Goal: Task Accomplishment & Management: Manage account settings

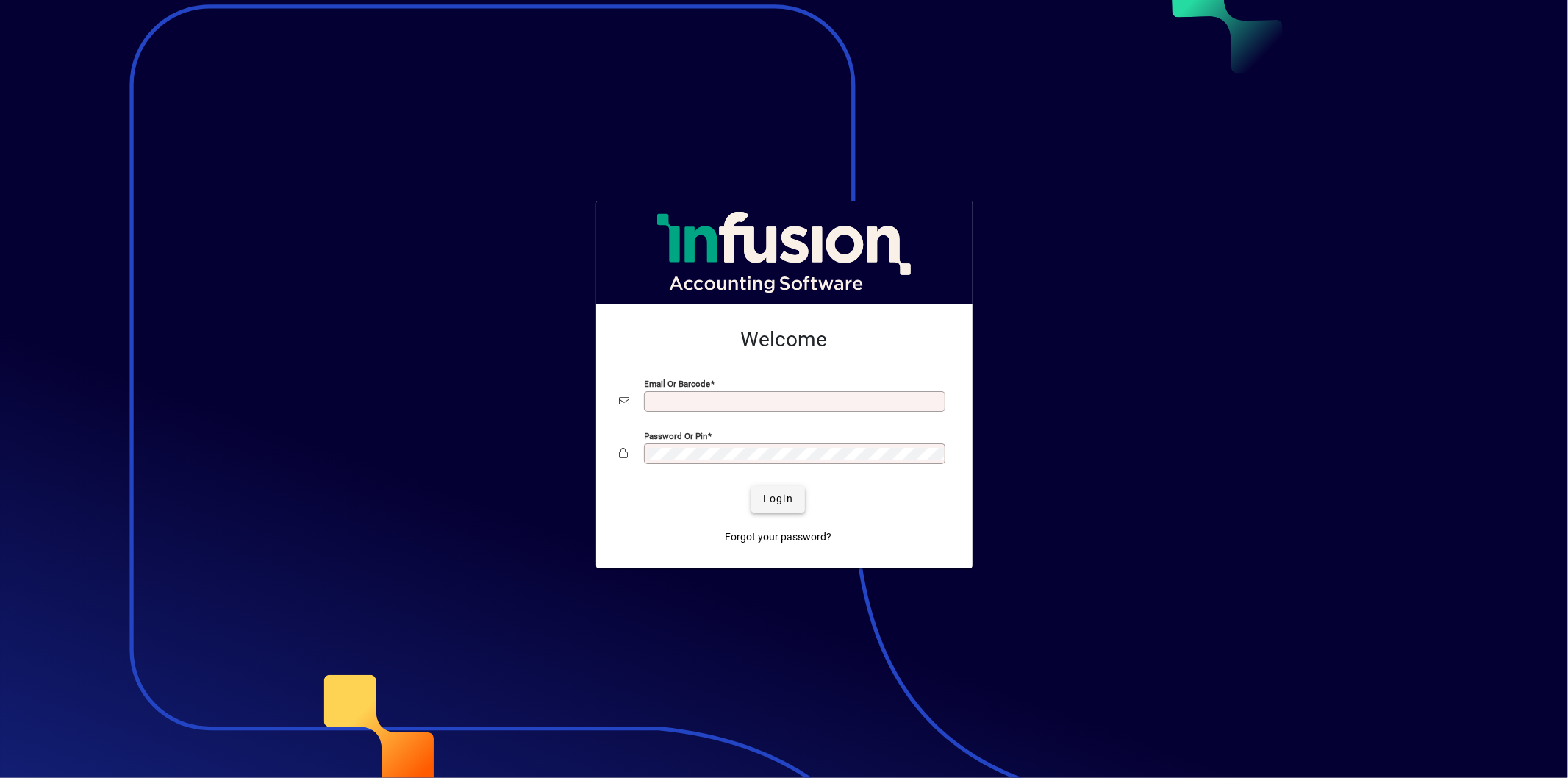
type input "**********"
click at [796, 502] on span "submit" at bounding box center [778, 498] width 54 height 35
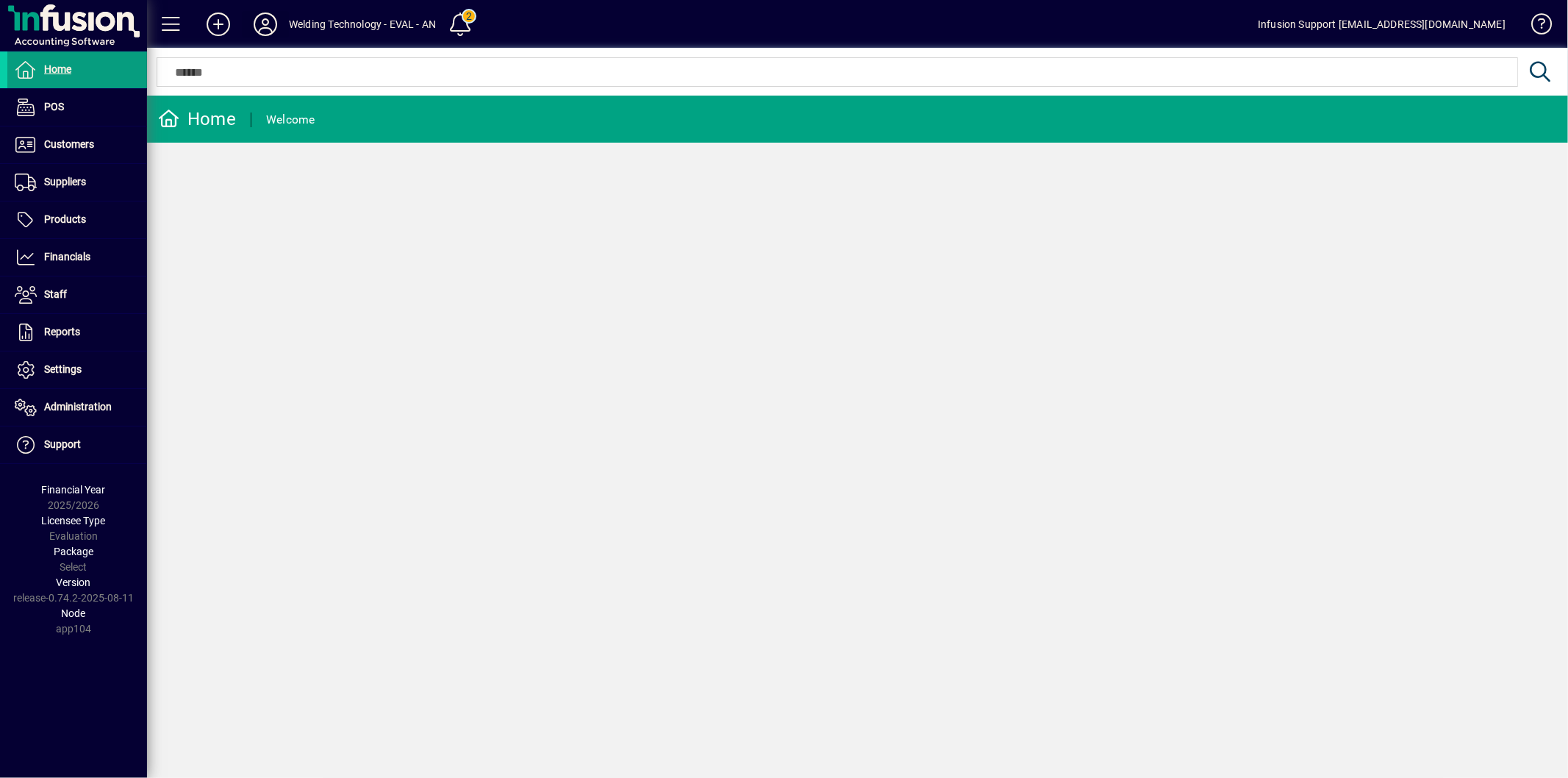
click at [258, 26] on icon at bounding box center [265, 24] width 29 height 24
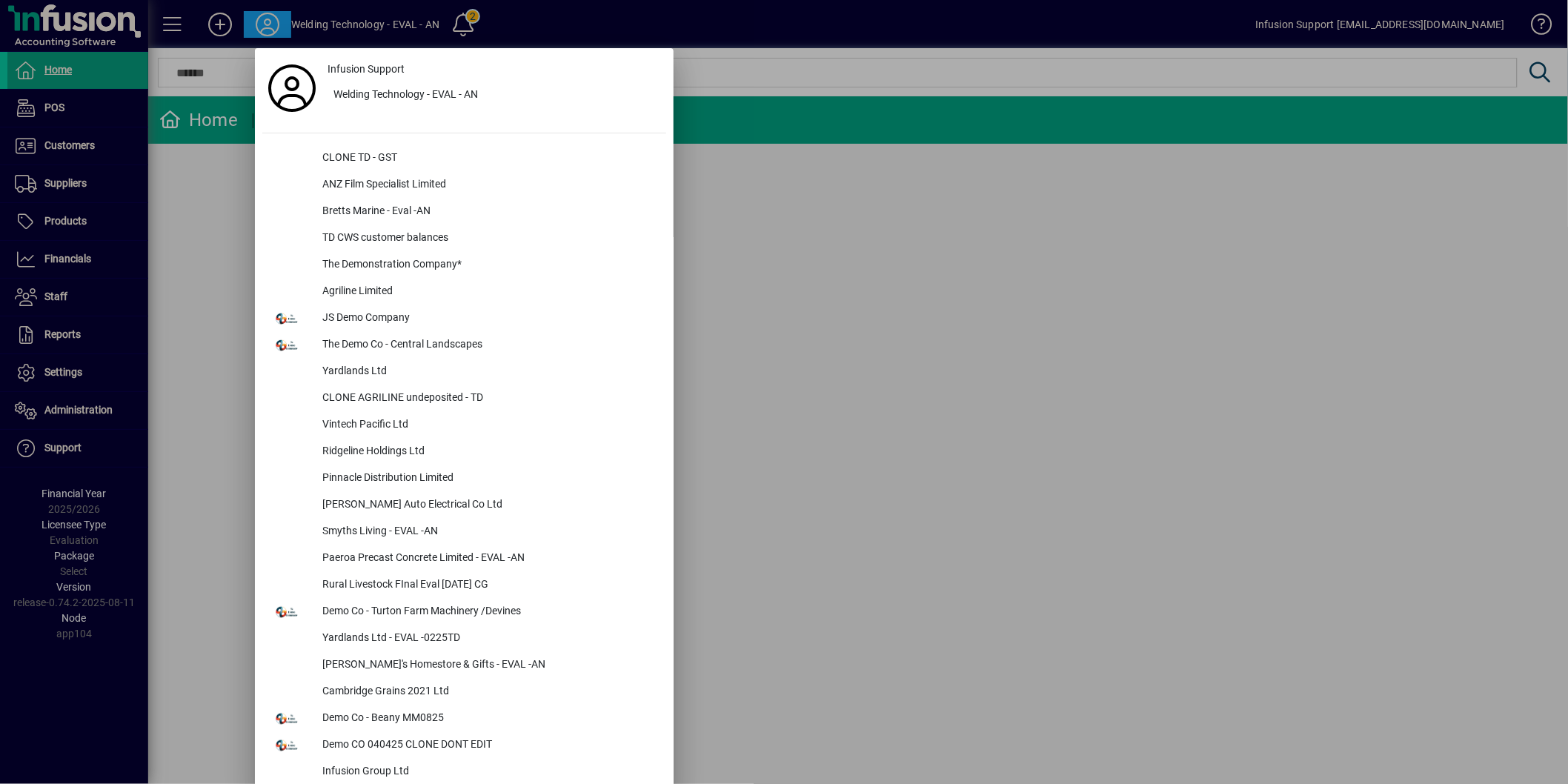
click at [895, 450] on div at bounding box center [784, 392] width 1568 height 784
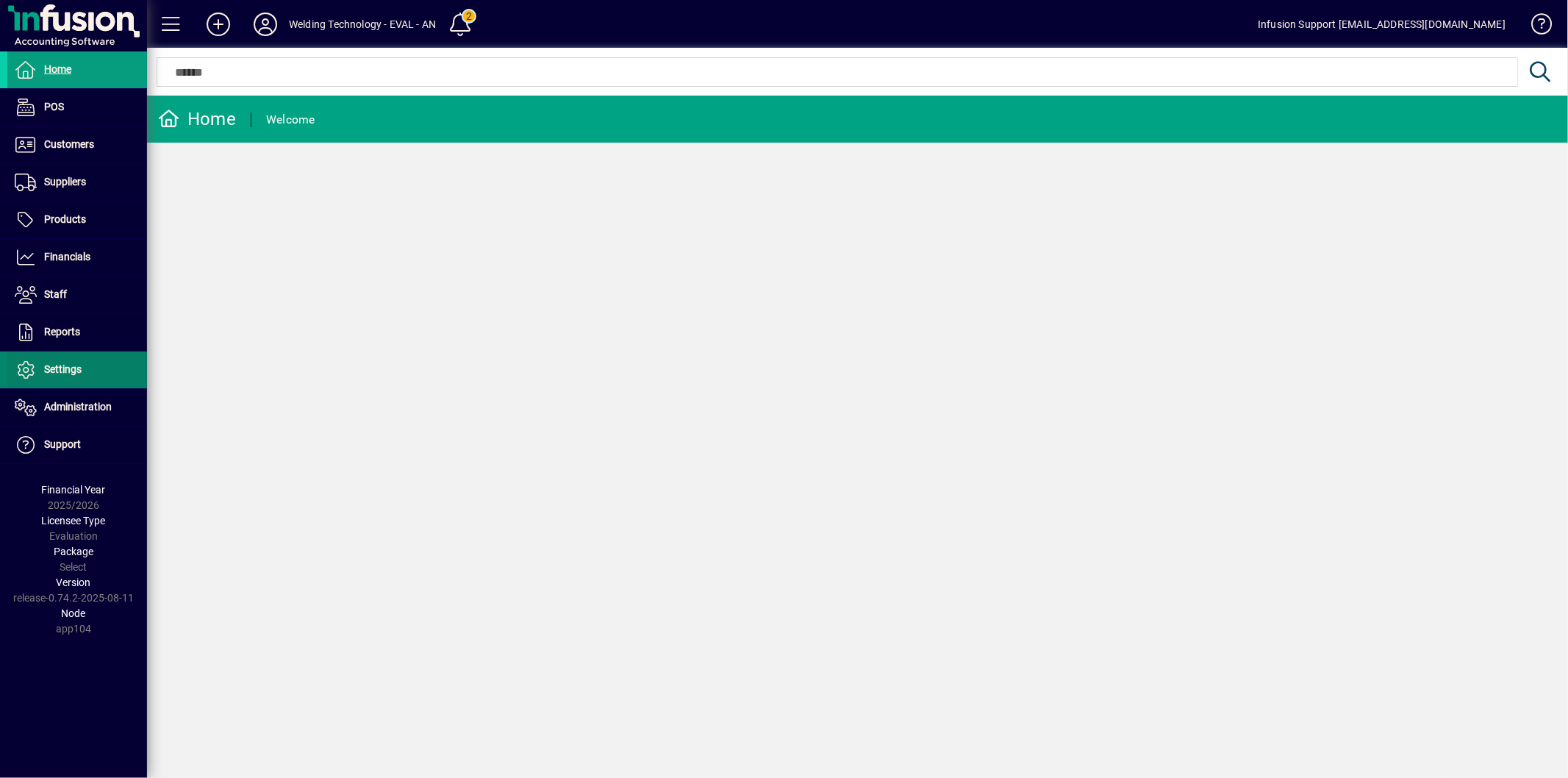
click at [78, 366] on span "Settings" at bounding box center [63, 369] width 38 height 11
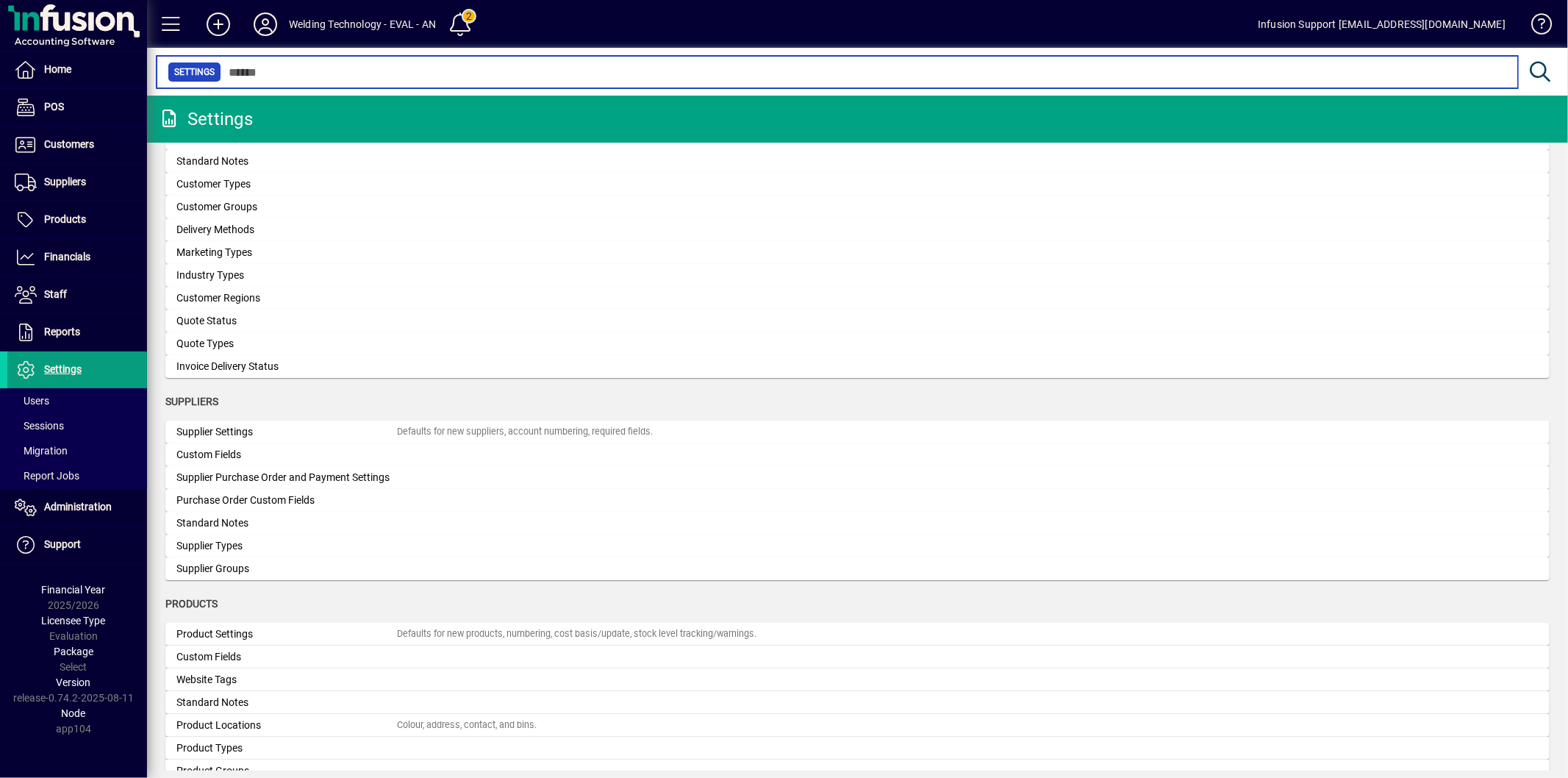
scroll to position [1062, 0]
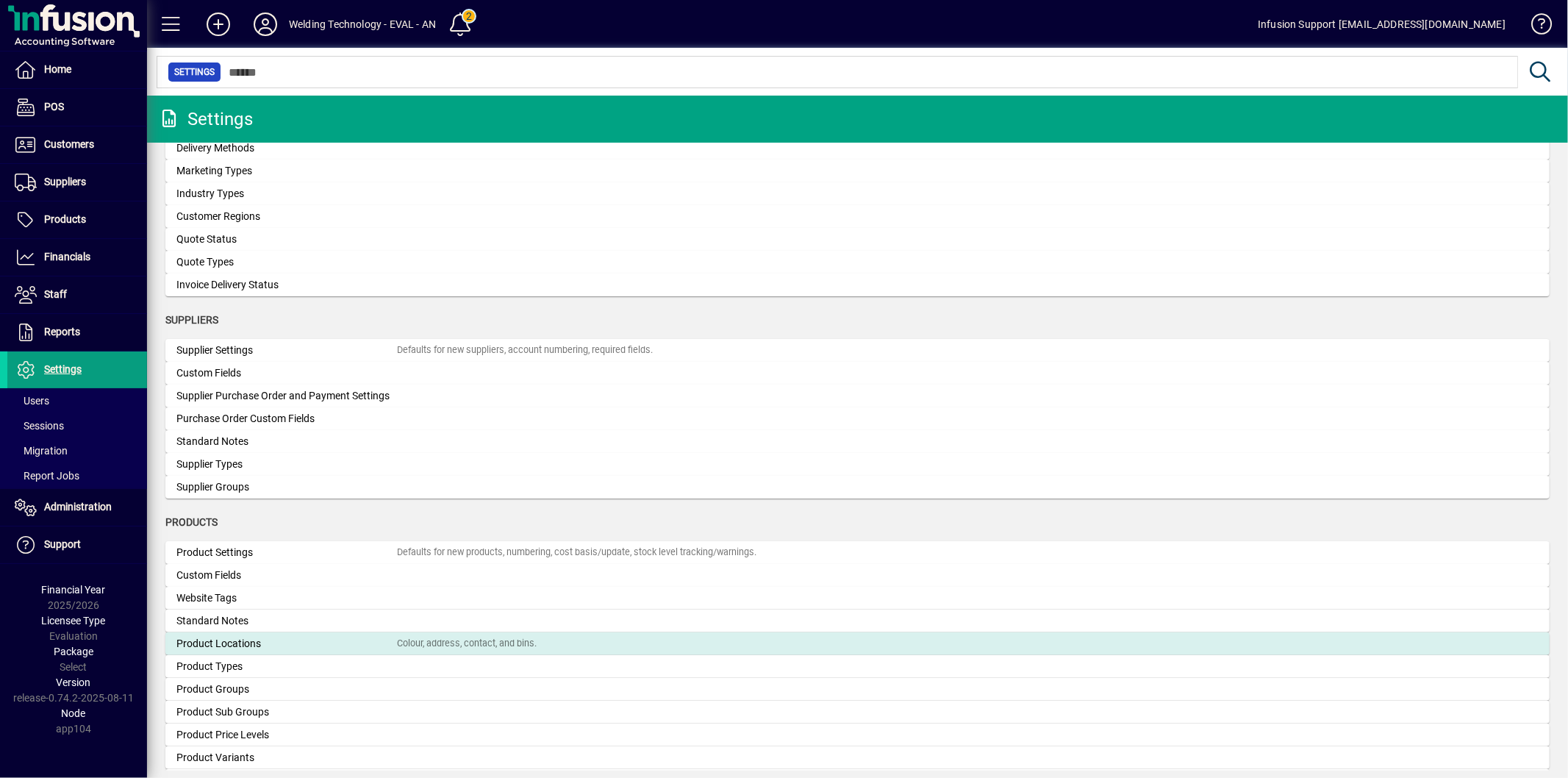
click at [303, 644] on div "Product Locations" at bounding box center [286, 643] width 220 height 15
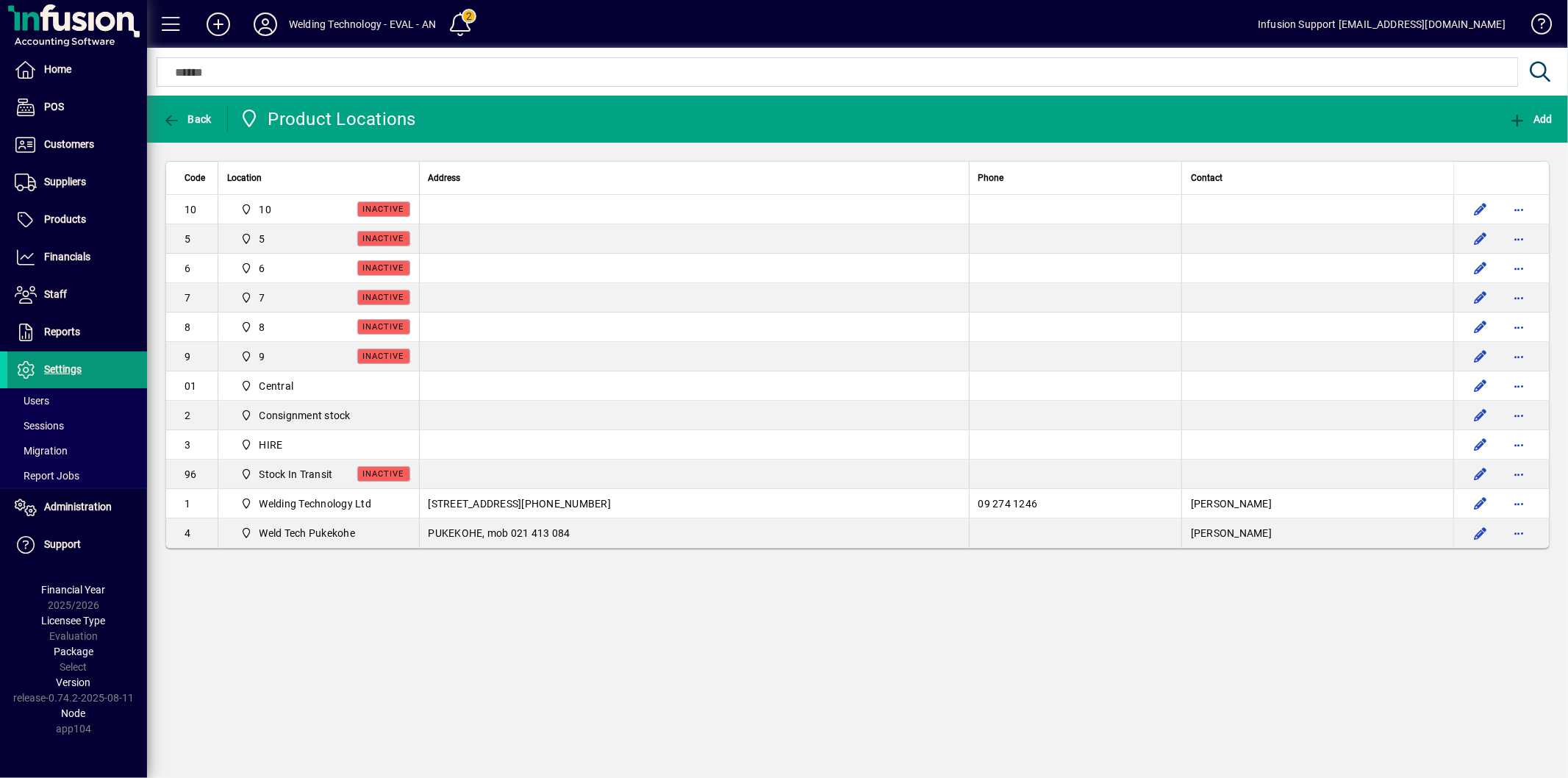
click at [83, 374] on span at bounding box center [77, 369] width 139 height 35
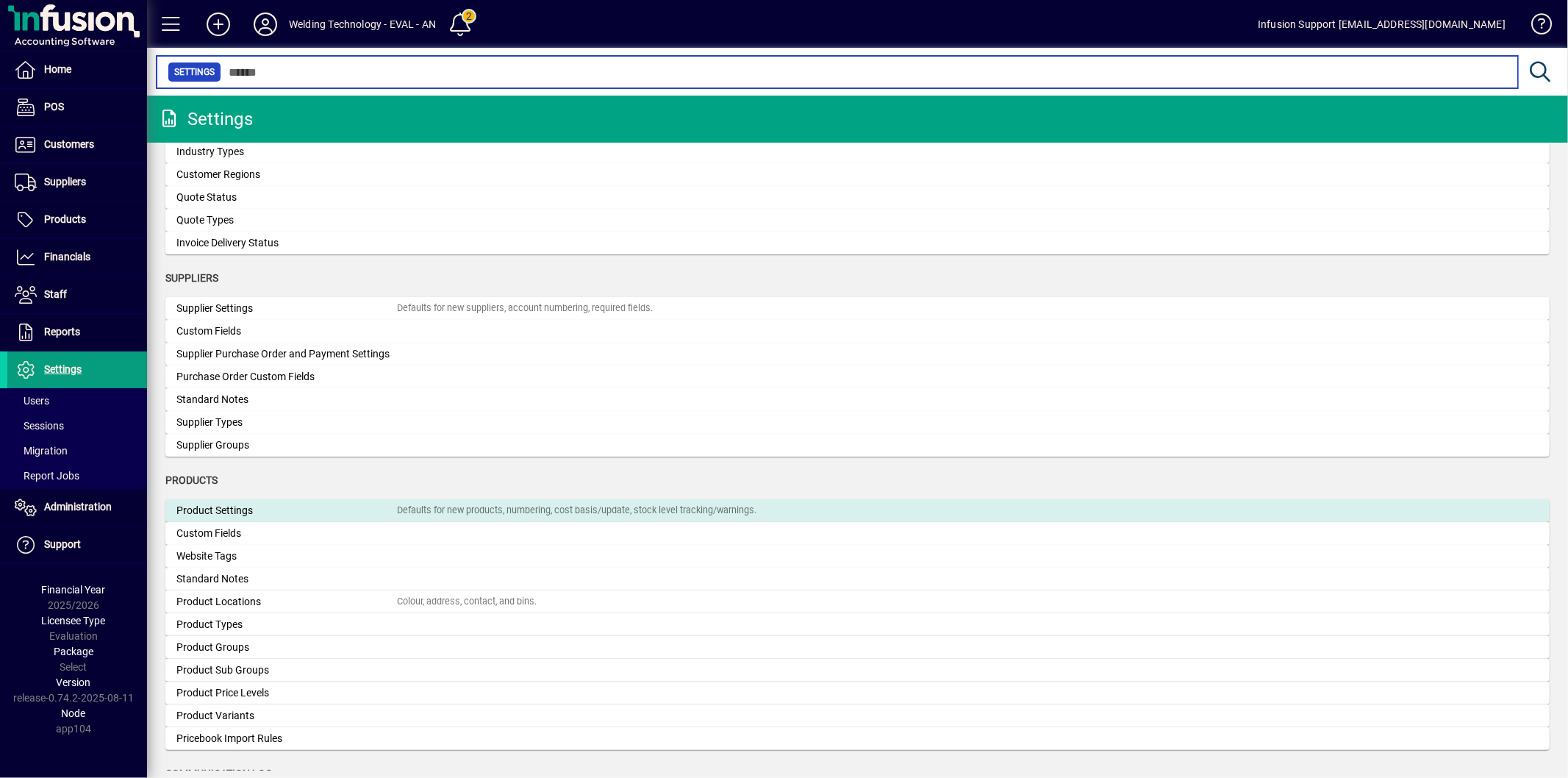
scroll to position [1143, 0]
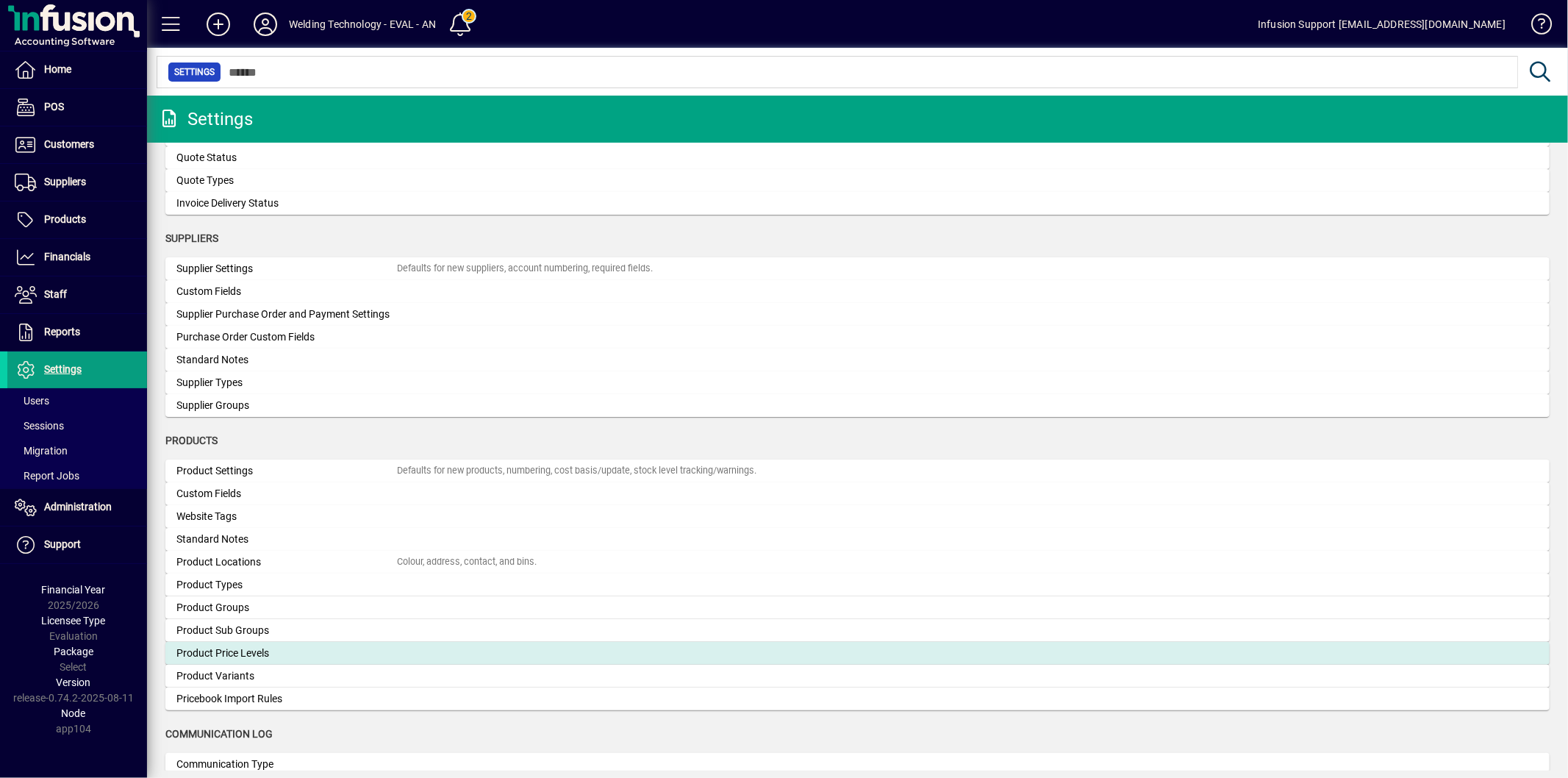
click at [316, 656] on div "Product Price Levels" at bounding box center [286, 653] width 220 height 15
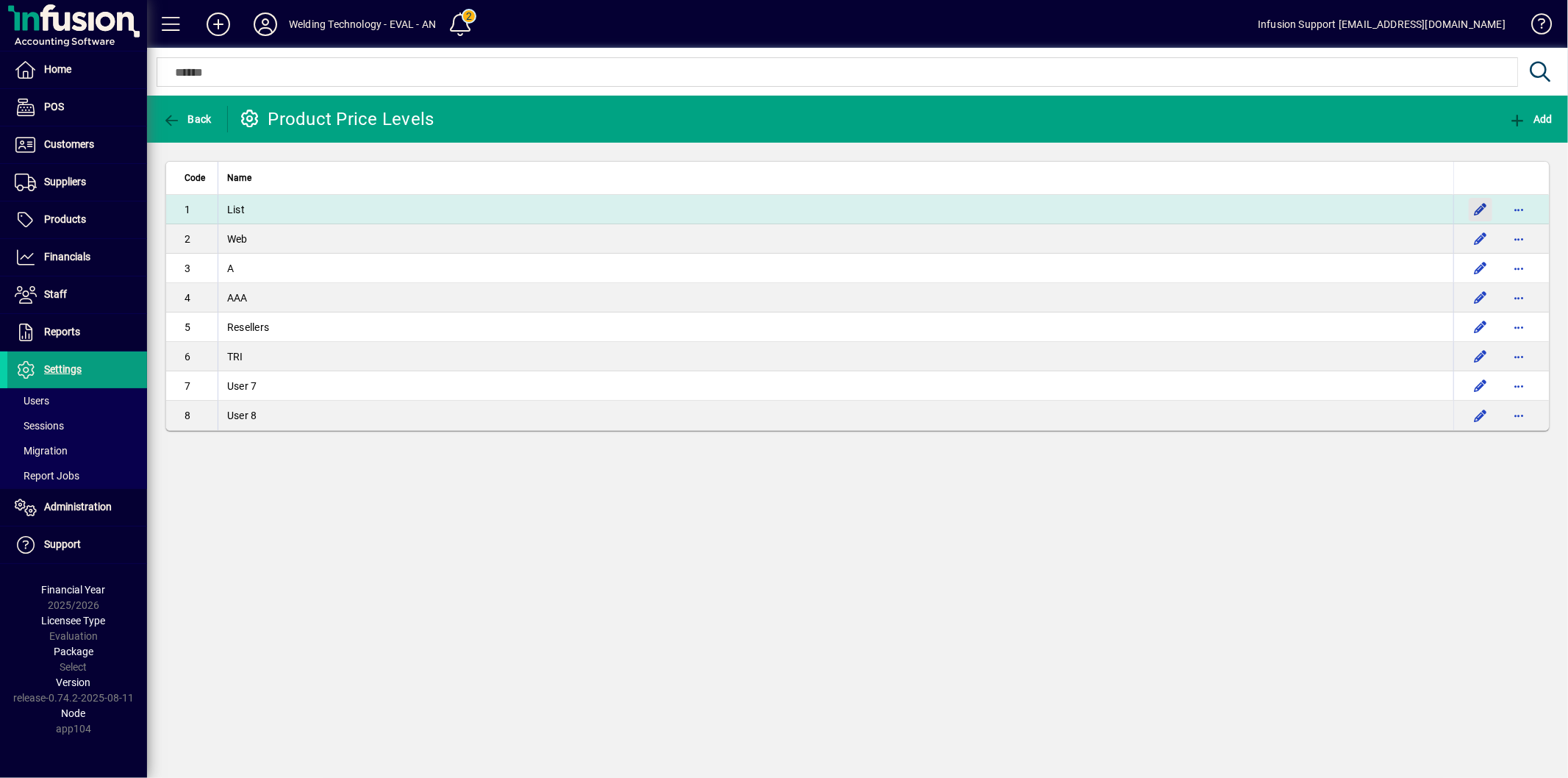
click at [1489, 211] on span "button" at bounding box center [1479, 209] width 35 height 35
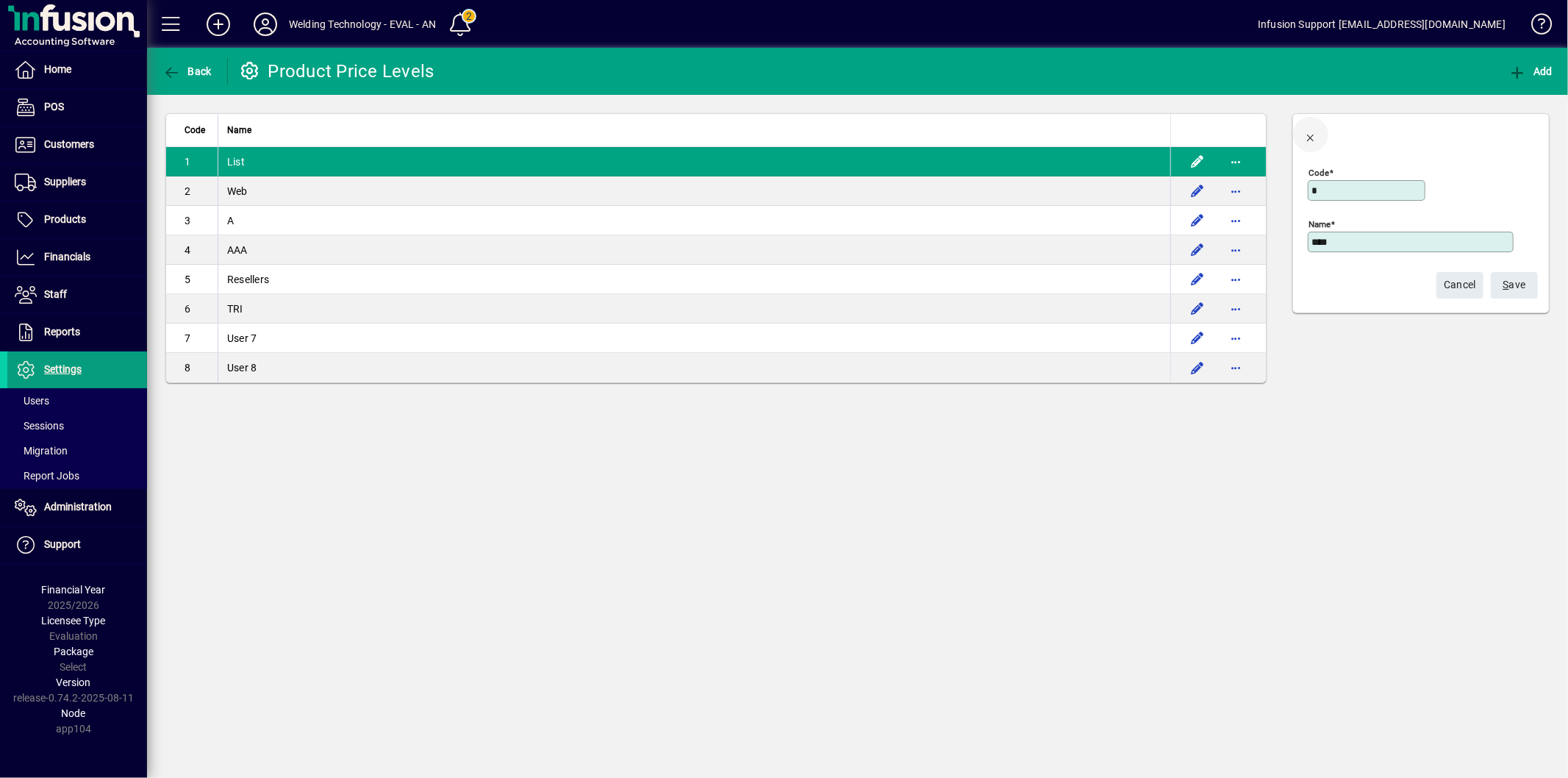
click at [1322, 135] on span "button" at bounding box center [1310, 134] width 35 height 35
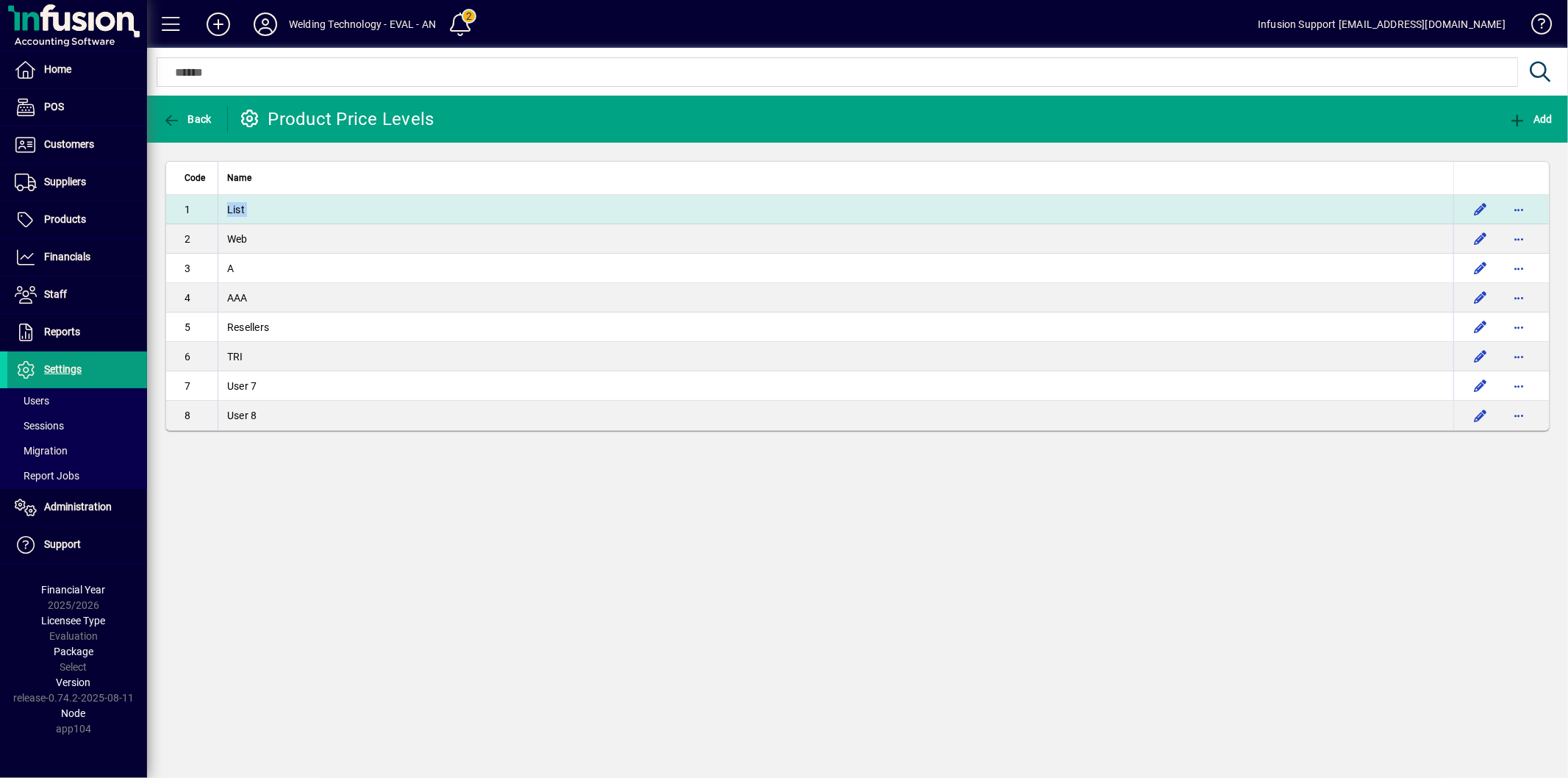
drag, startPoint x: 183, startPoint y: 235, endPoint x: 196, endPoint y: 203, distance: 34.5
click at [196, 203] on tbody "1 List 2 Web 3 A 4 AAA 5 Resellers 6 TRI 7 User 7 8 User 8" at bounding box center [857, 313] width 1382 height 235
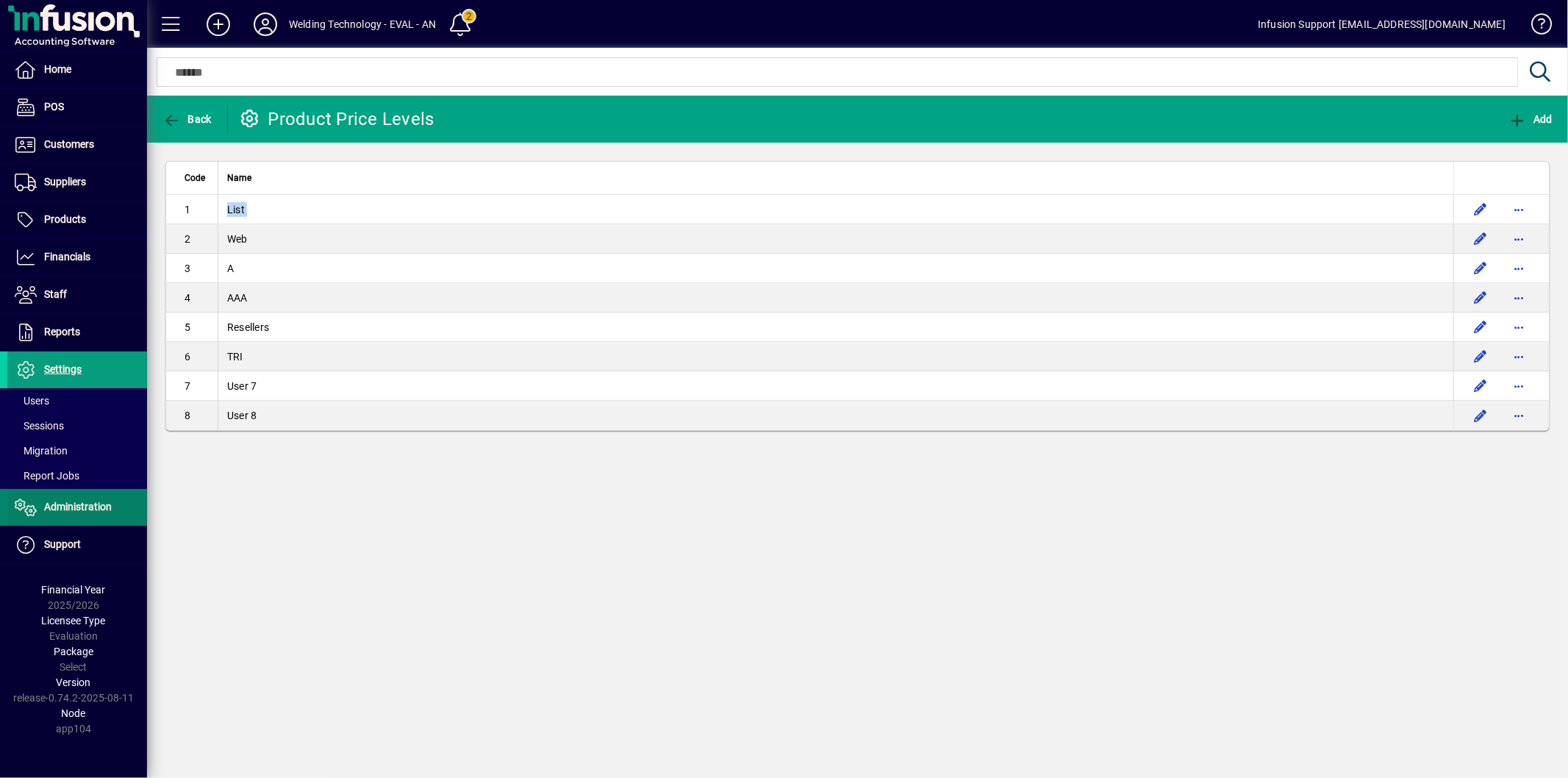
click at [100, 506] on span "Administration" at bounding box center [78, 507] width 68 height 11
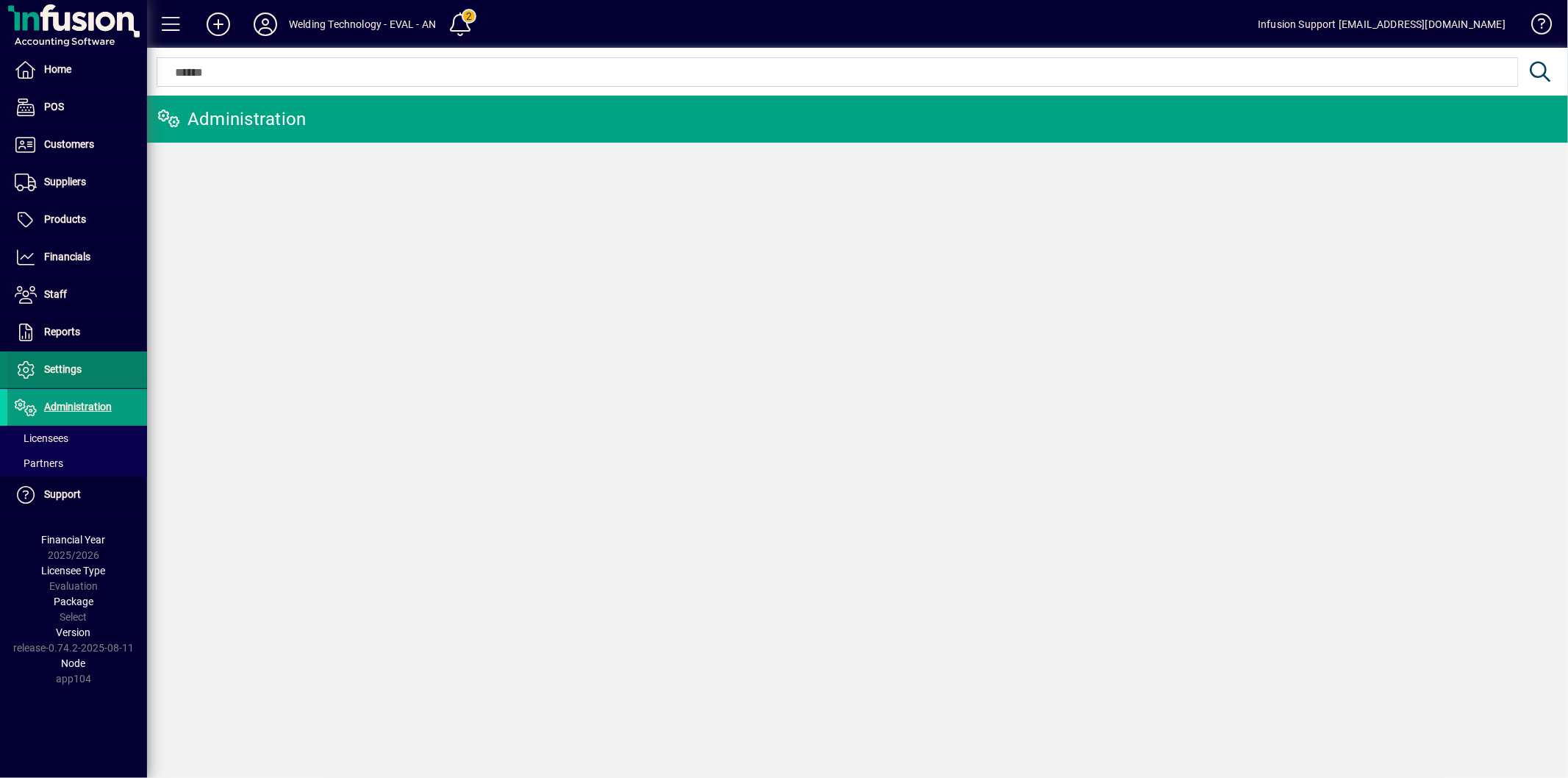
click at [68, 369] on span "Settings" at bounding box center [63, 369] width 38 height 11
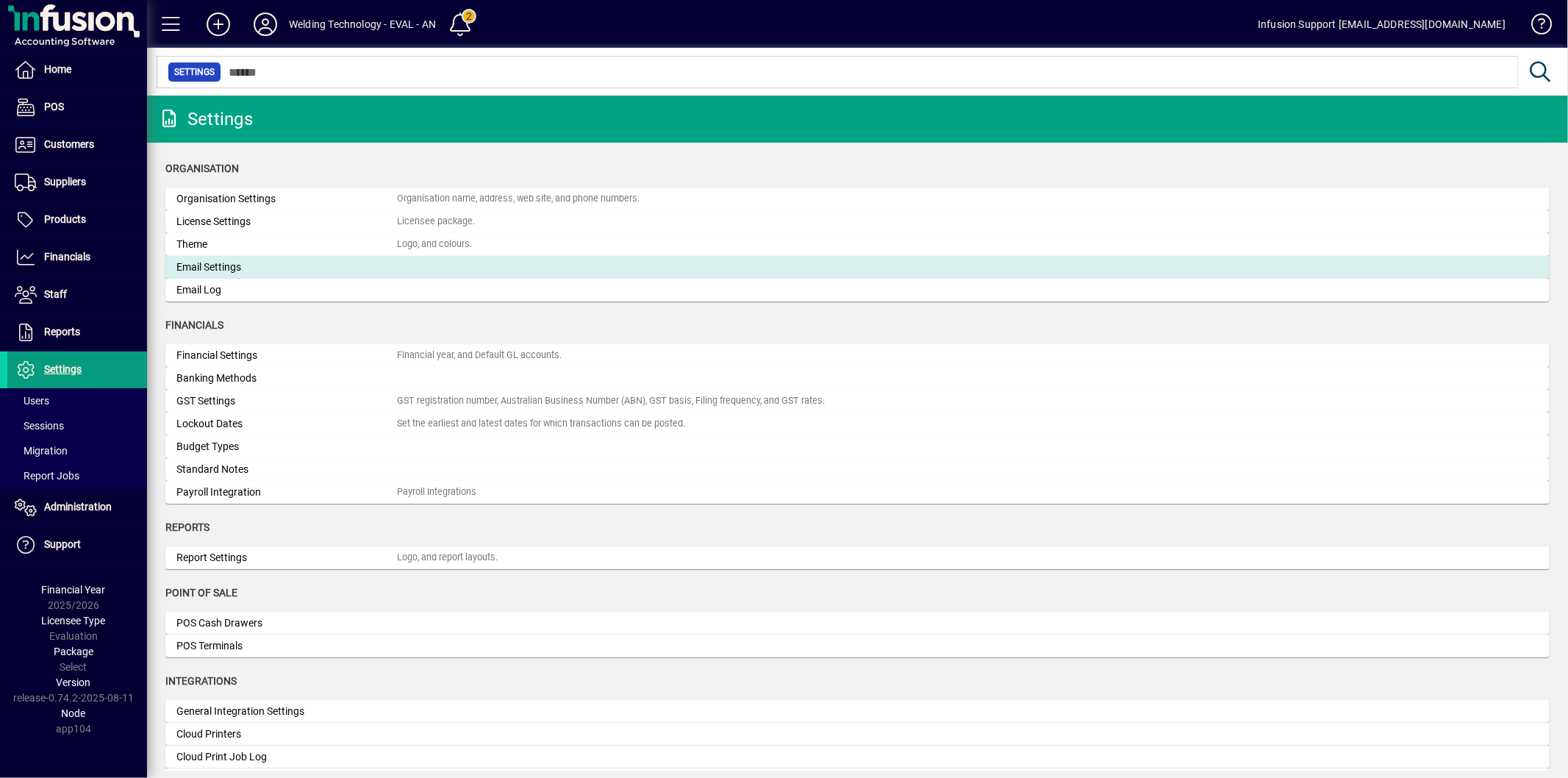
click at [223, 257] on div "Organisation Settings Organisation name, address, web site, and phone numbers. …" at bounding box center [858, 244] width 1384 height 114
click at [221, 263] on div "Email Settings" at bounding box center [286, 267] width 220 height 15
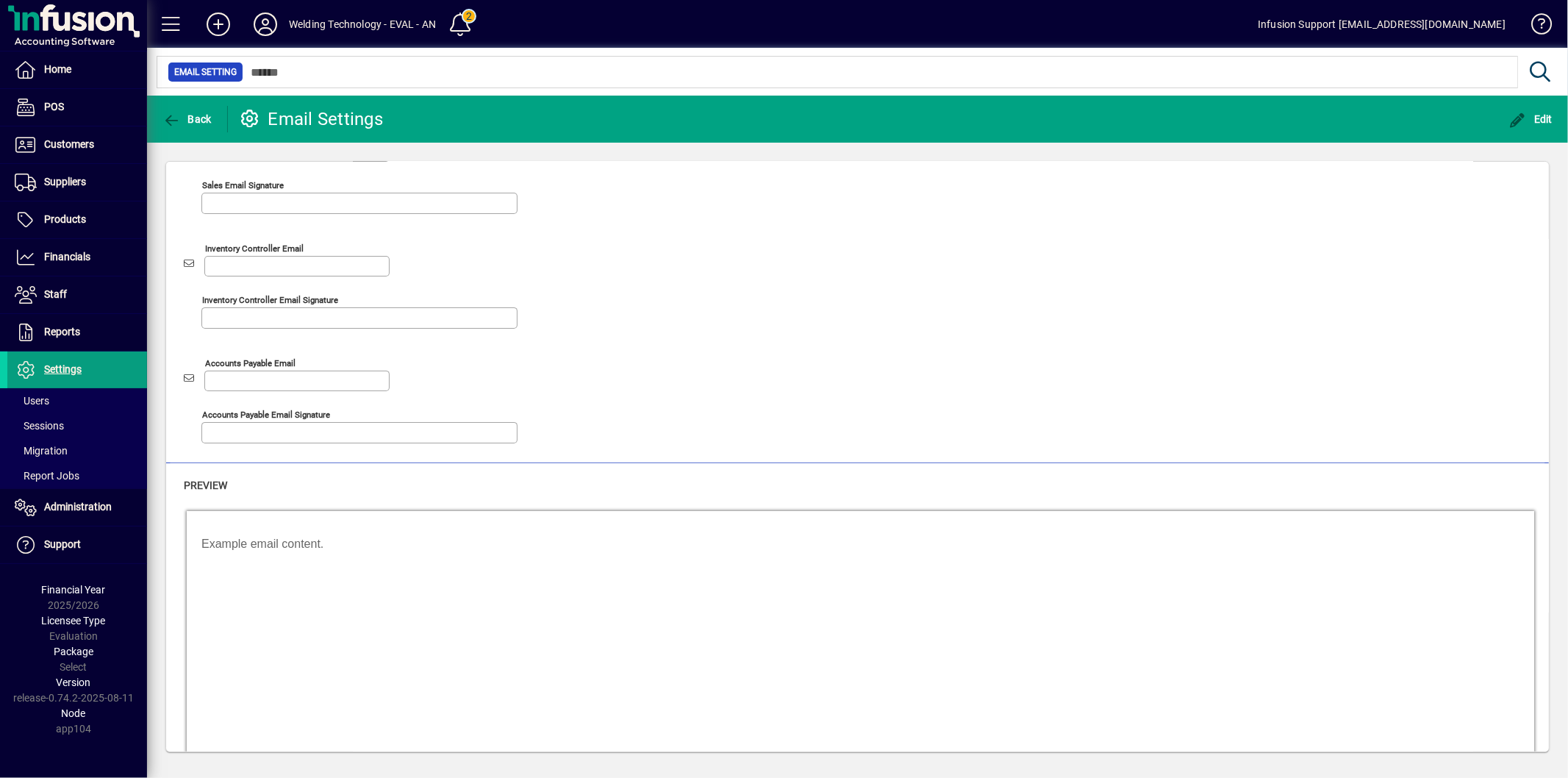
scroll to position [41, 0]
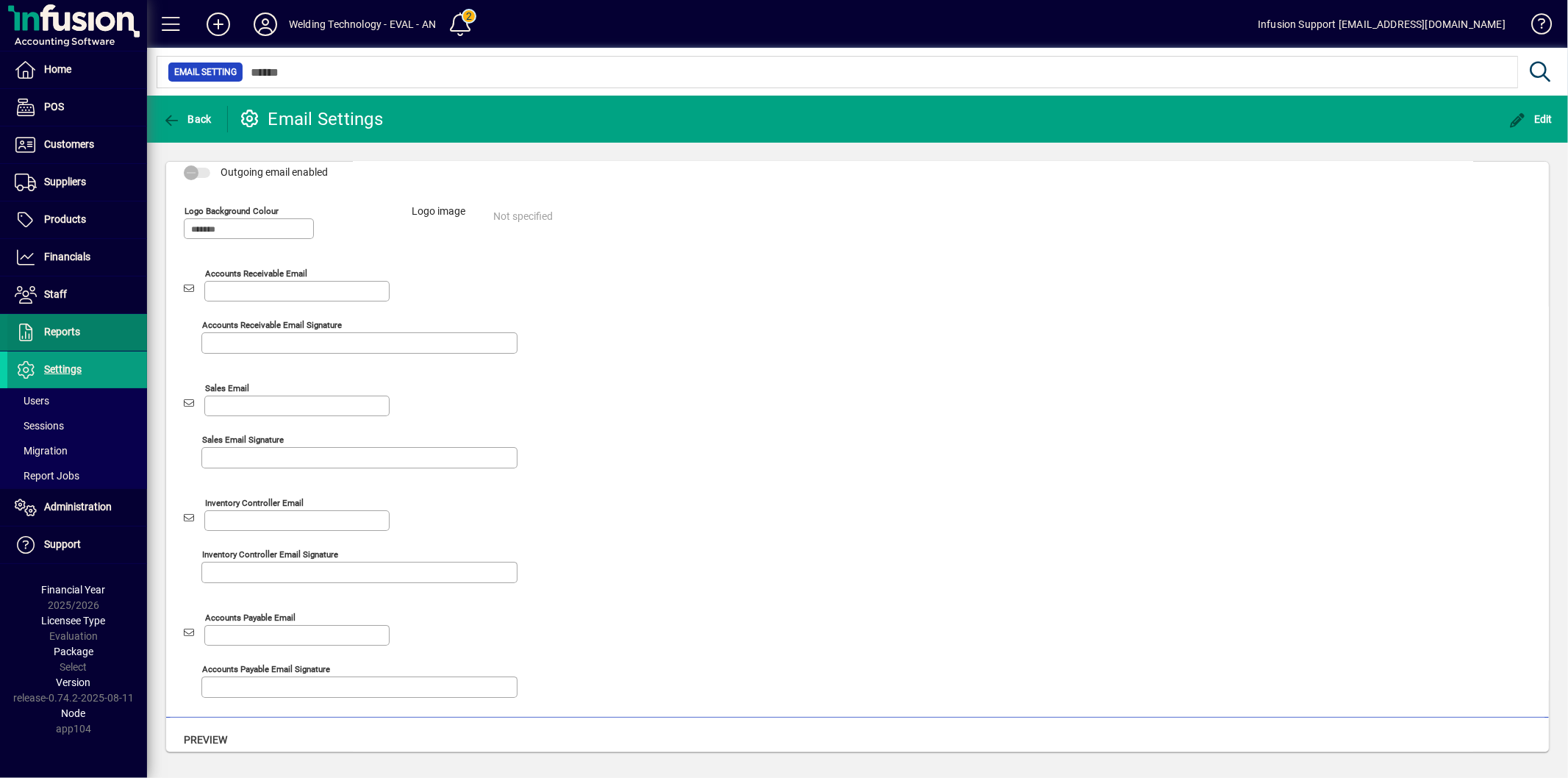
click at [69, 328] on span "Reports" at bounding box center [62, 332] width 36 height 11
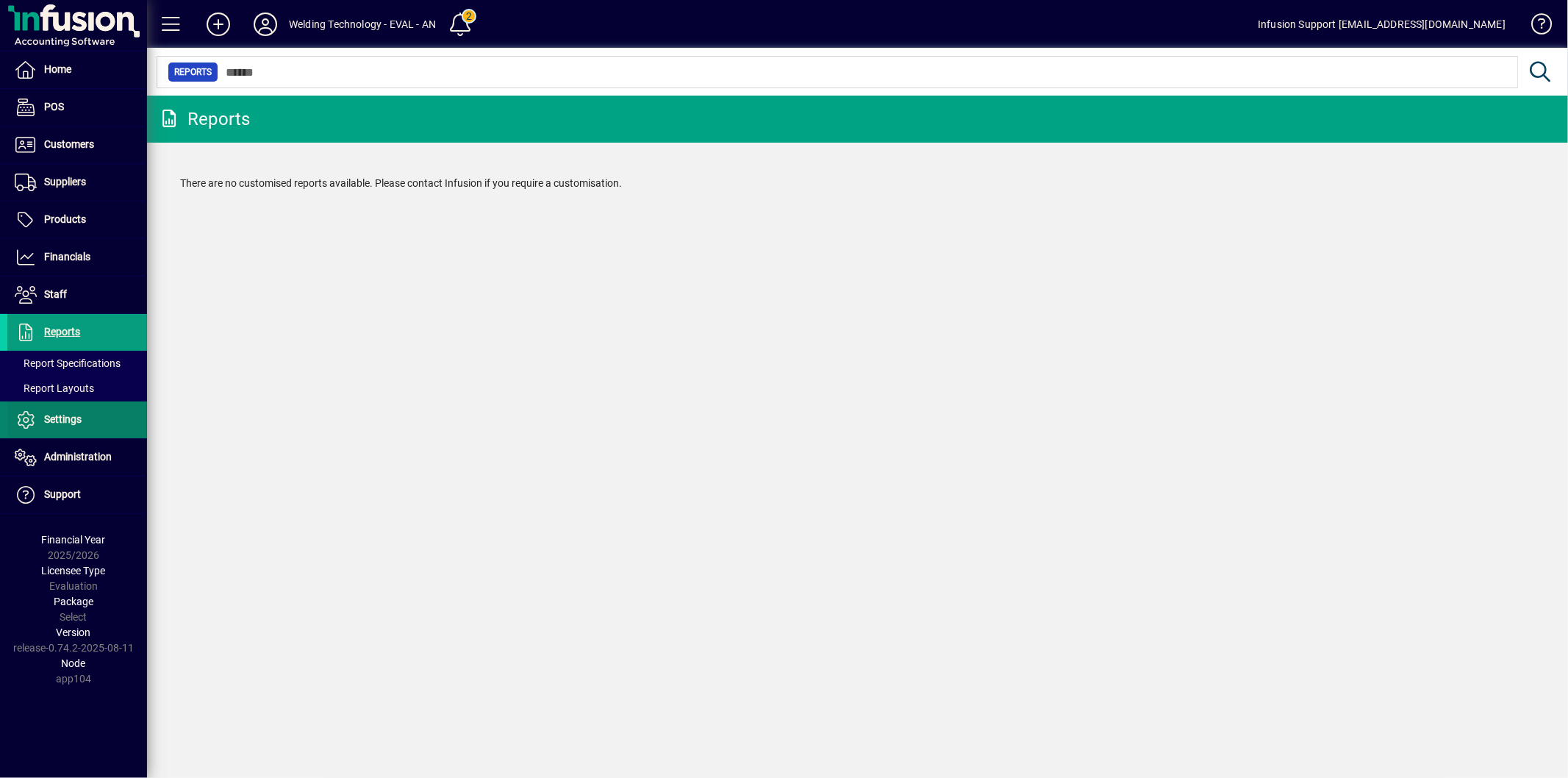
click at [71, 407] on span at bounding box center [77, 419] width 139 height 35
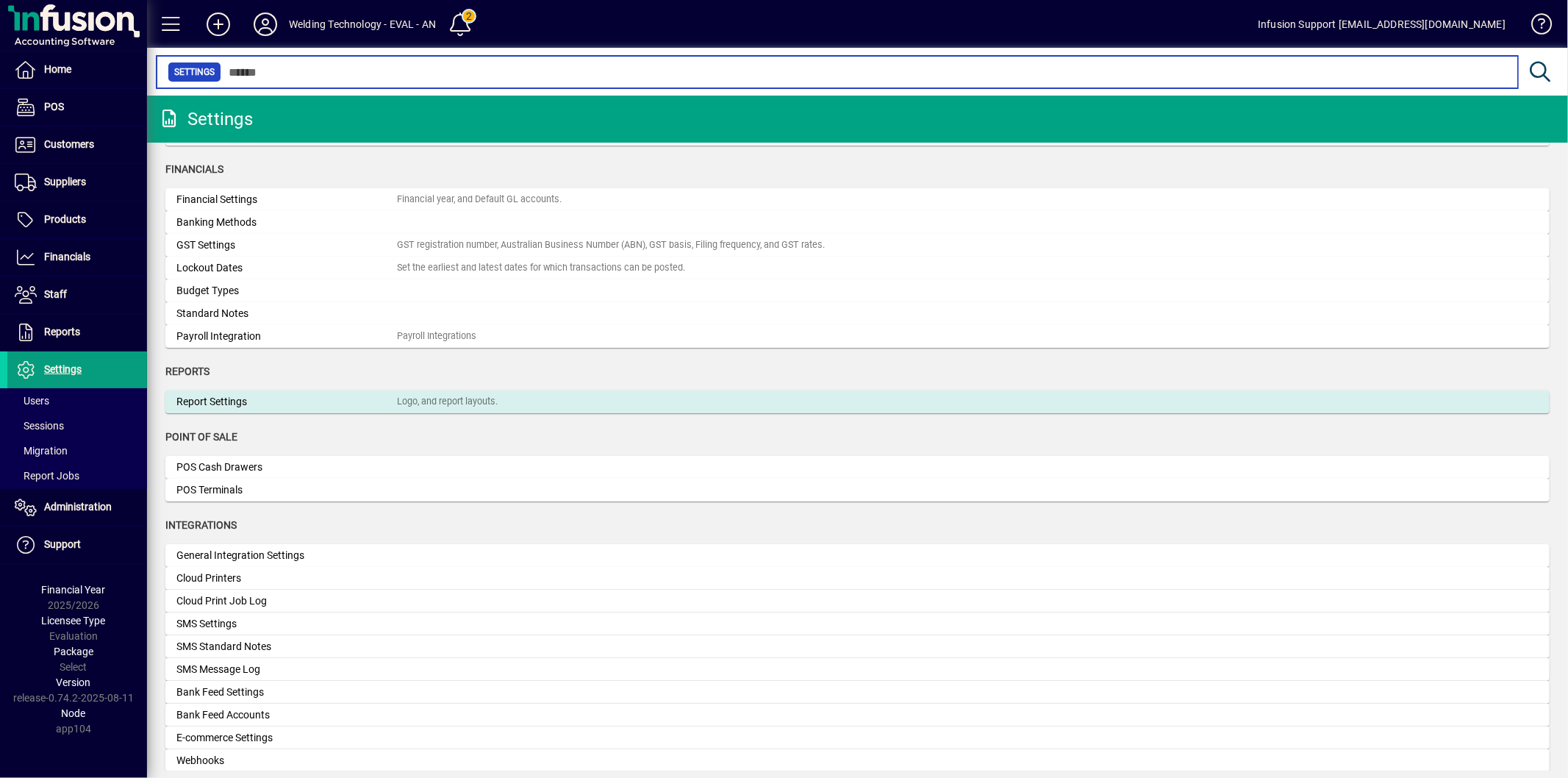
scroll to position [163, 0]
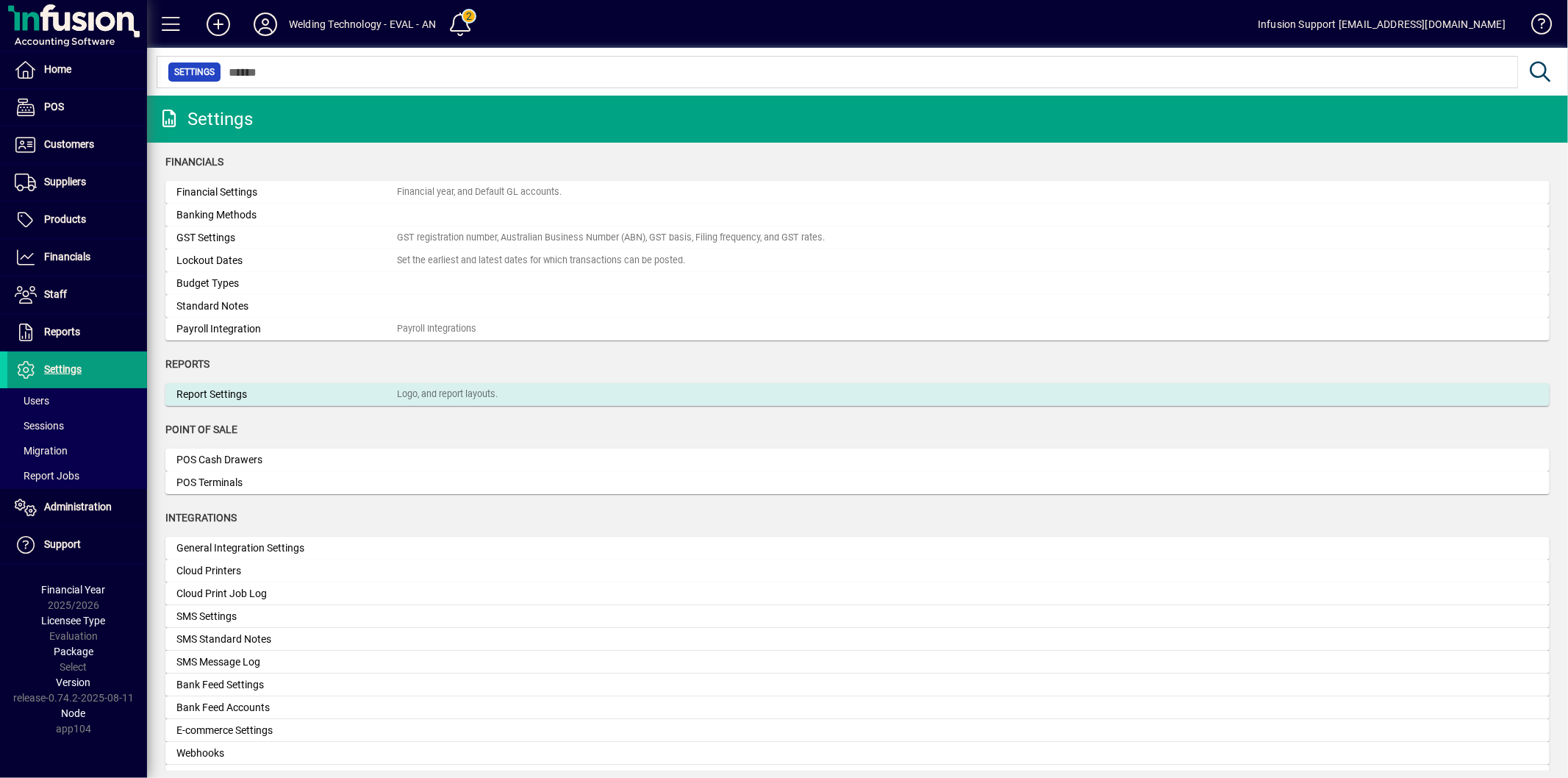
click at [348, 396] on div "Report Settings" at bounding box center [286, 395] width 220 height 15
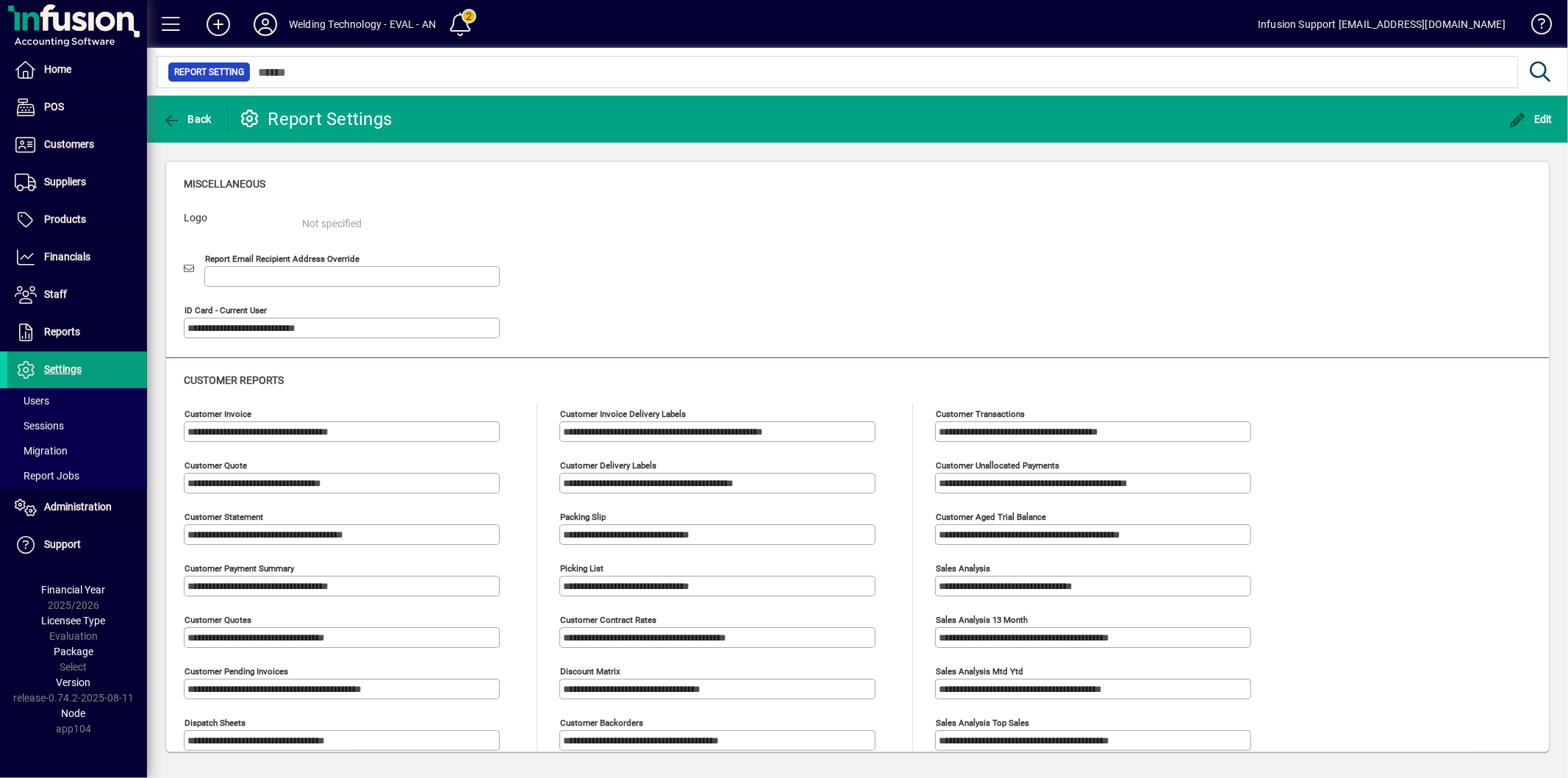
type input "**********"
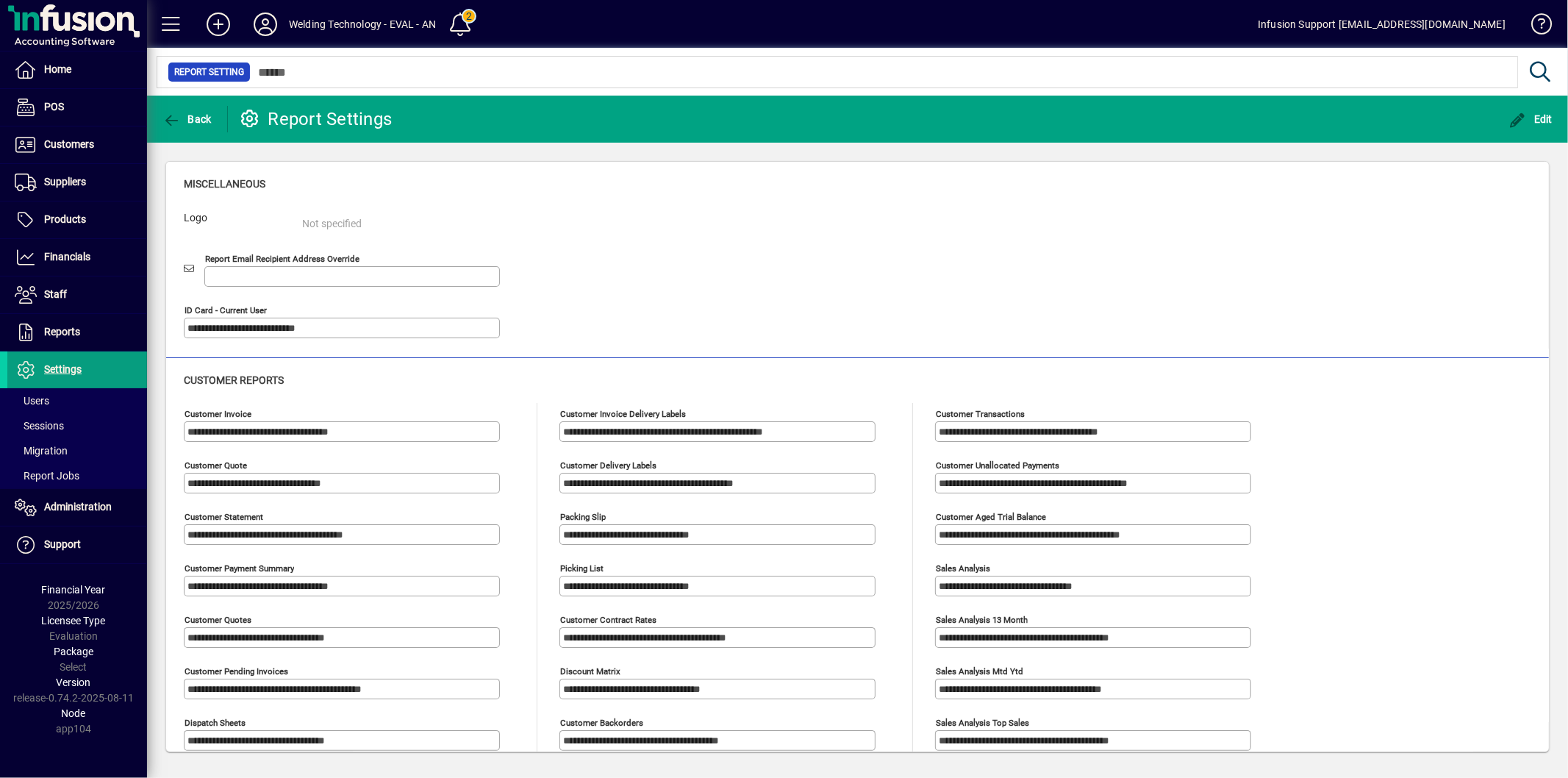
type input "**********"
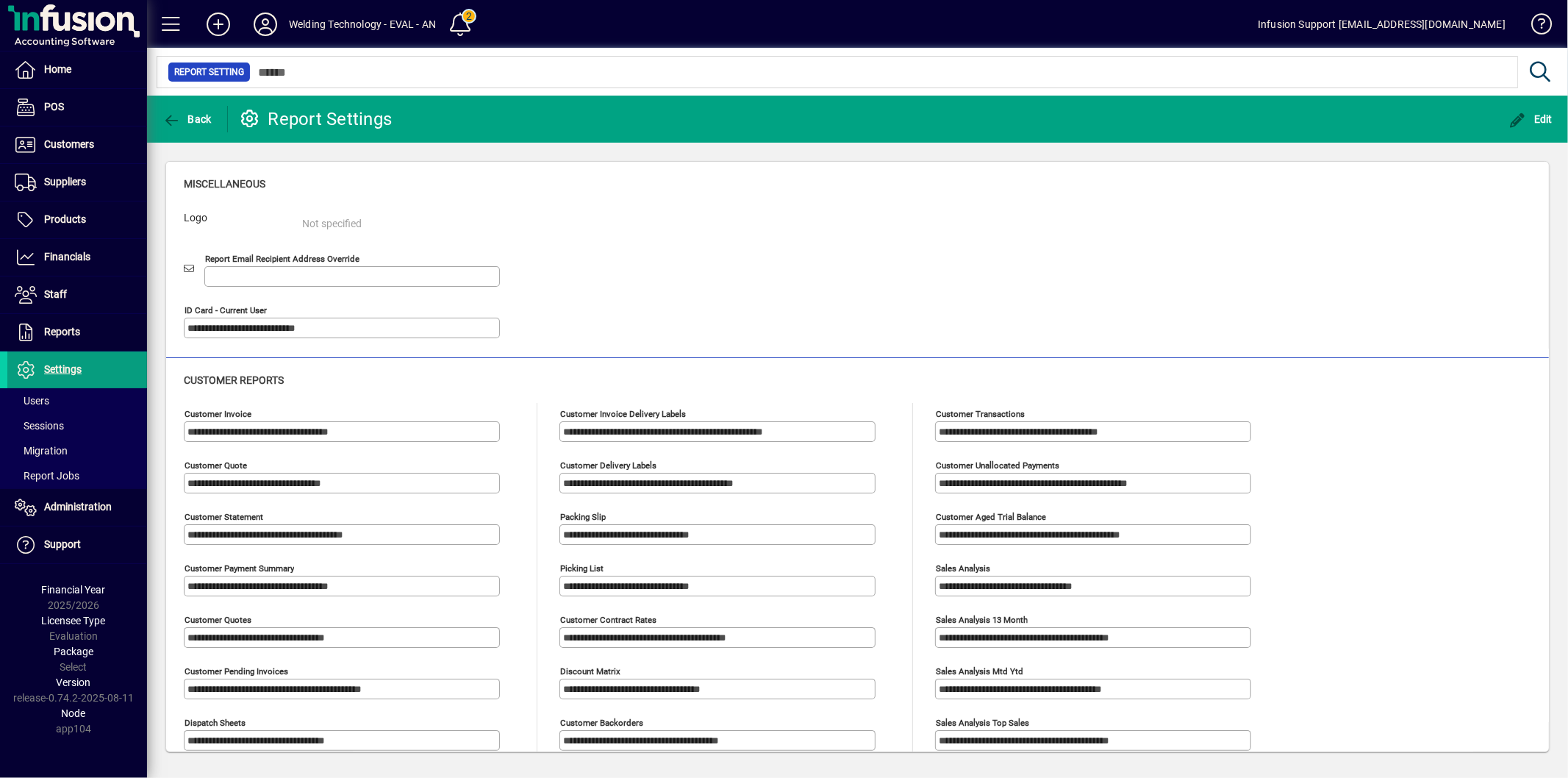
type input "**********"
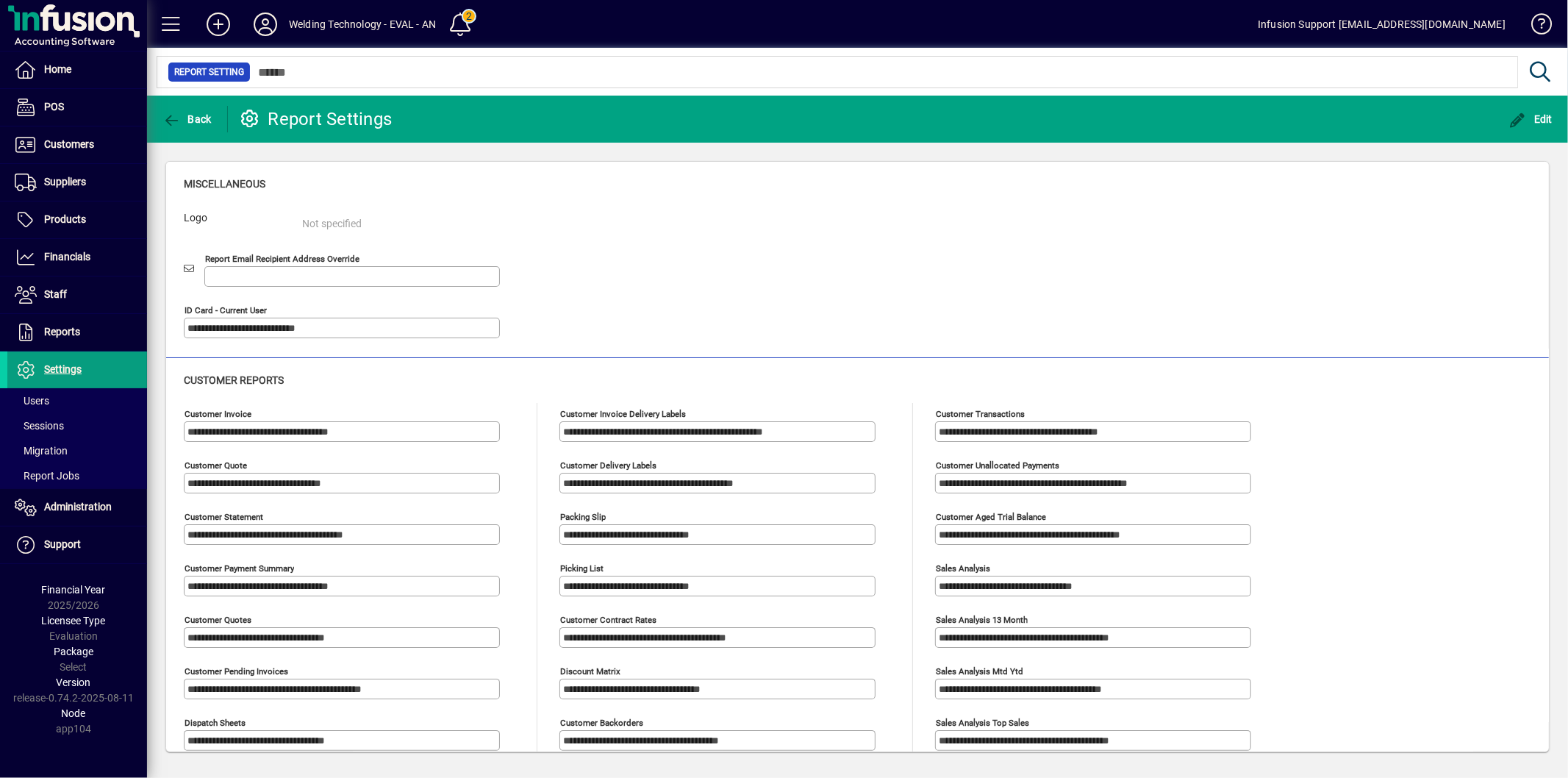
type input "**********"
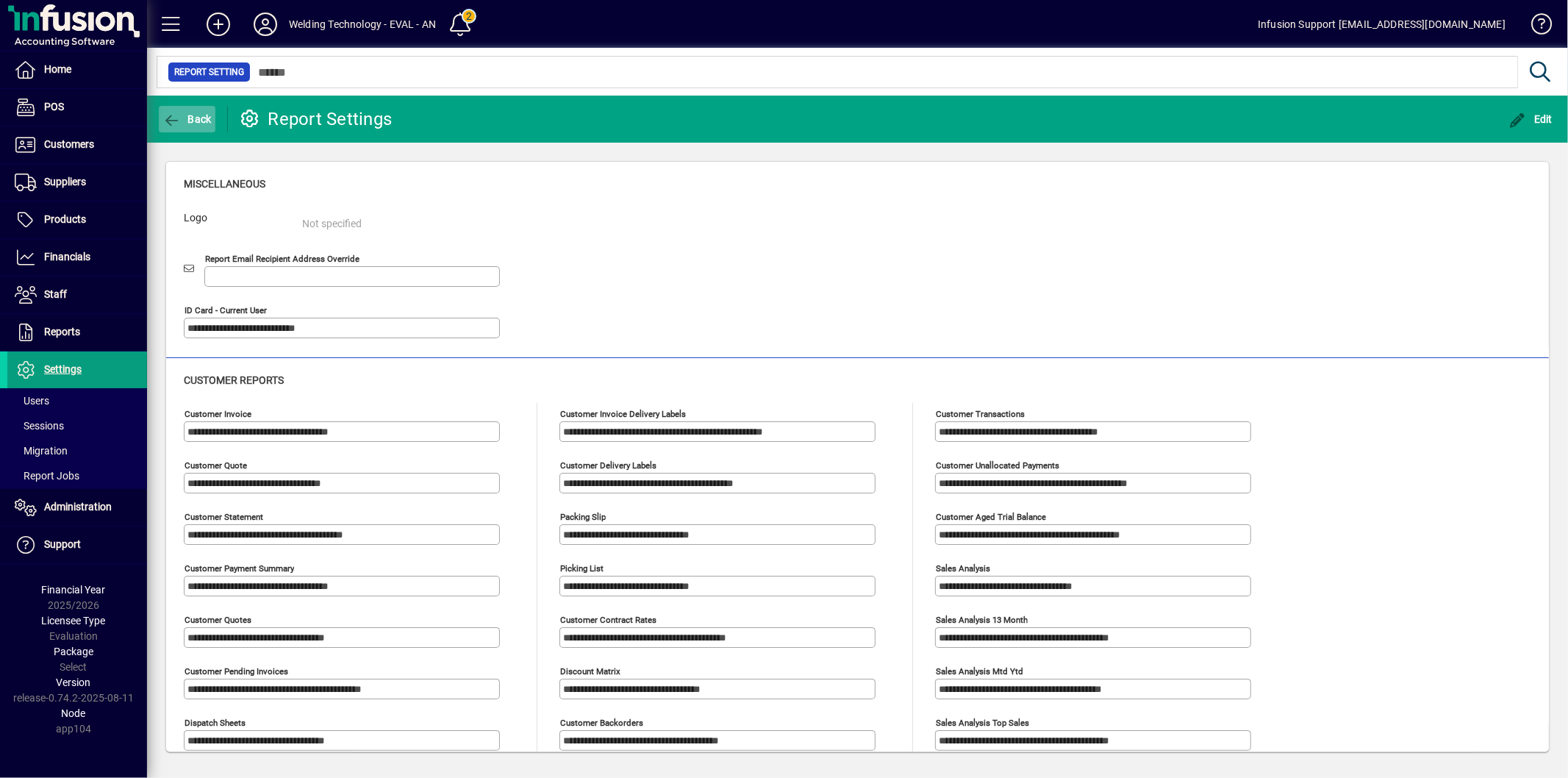
click at [189, 118] on span "Back" at bounding box center [187, 119] width 49 height 11
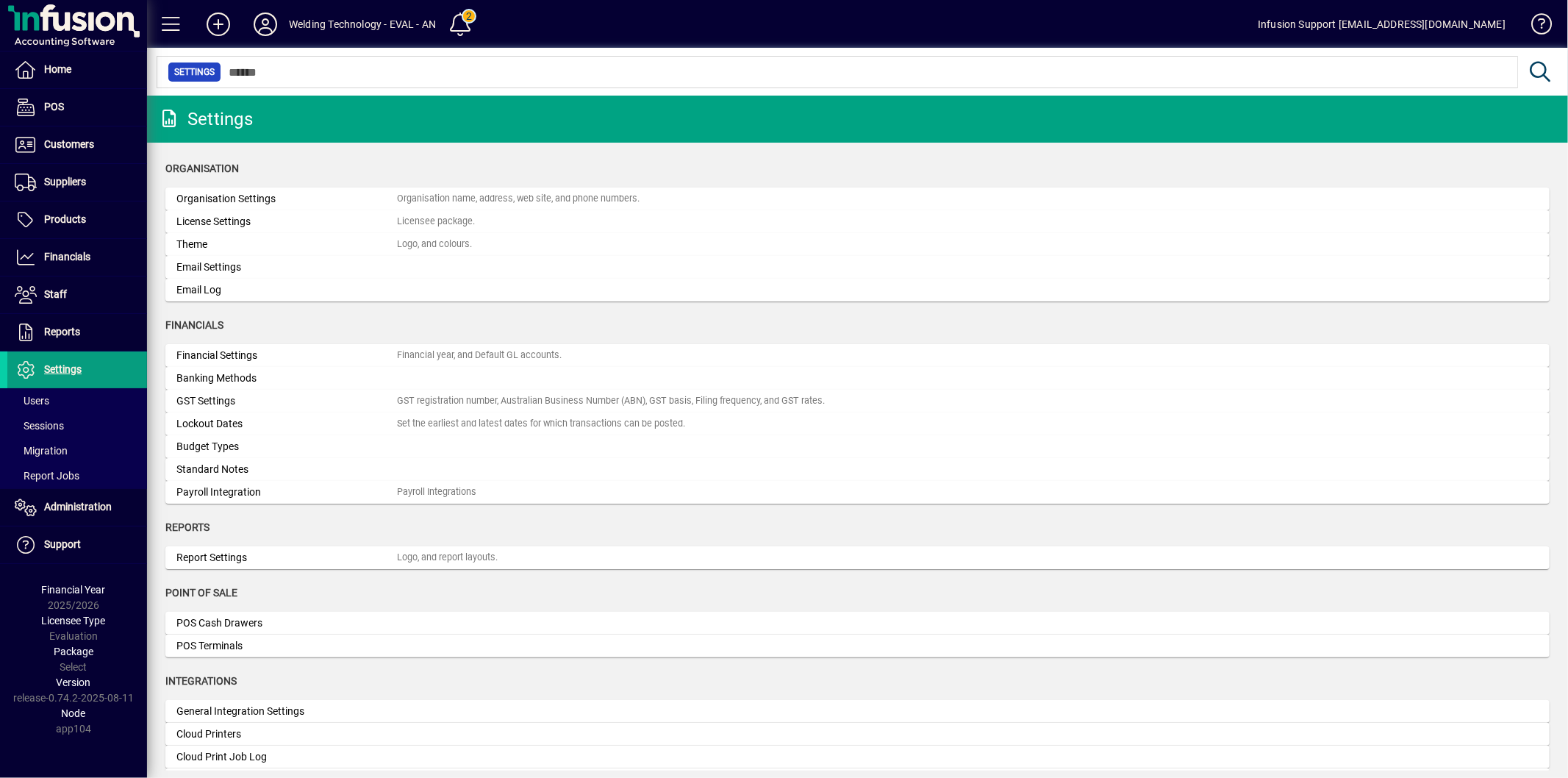
click at [268, 252] on mat-card "Theme Logo, and colours." at bounding box center [858, 244] width 1384 height 23
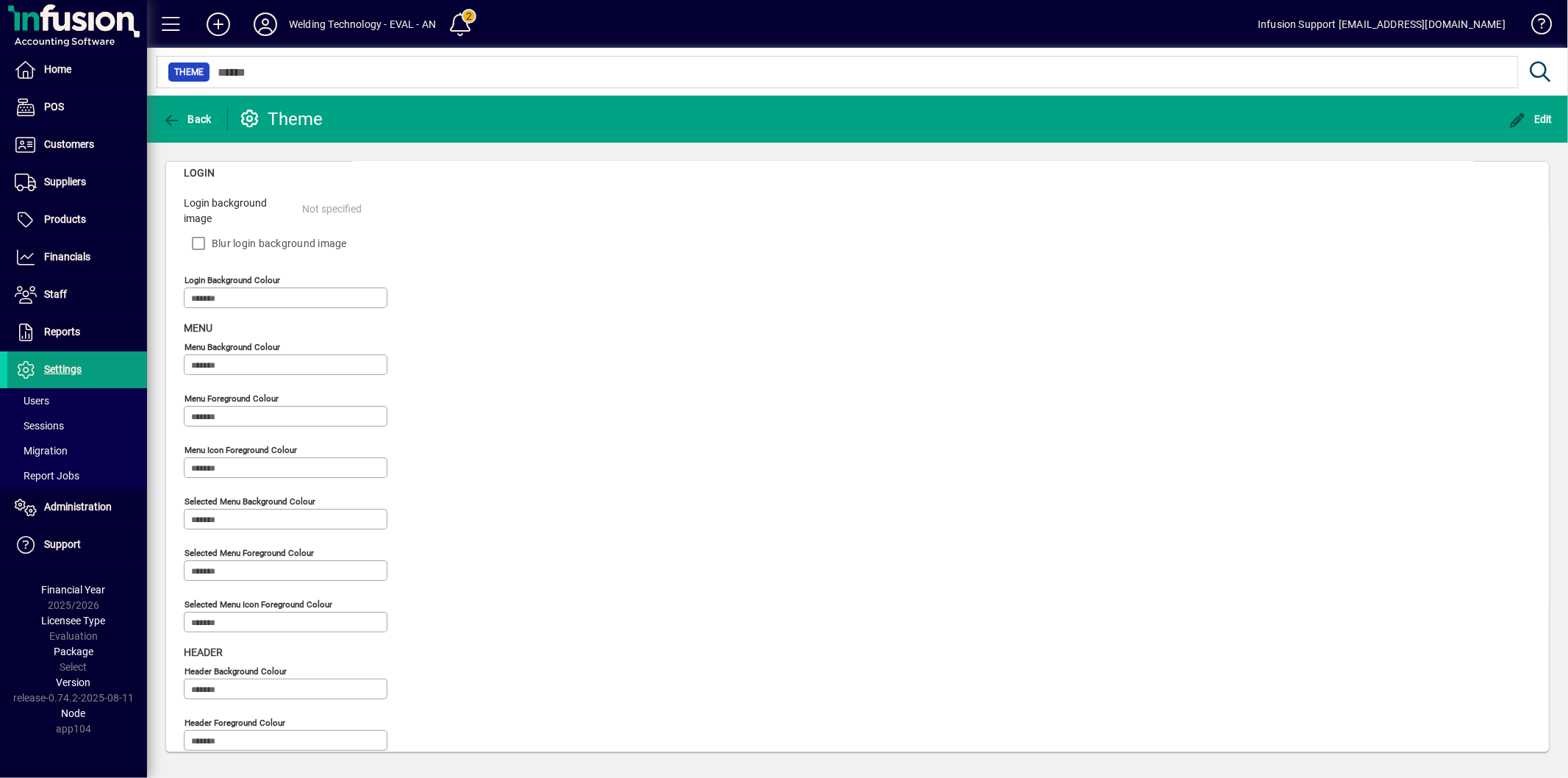
scroll to position [331, 0]
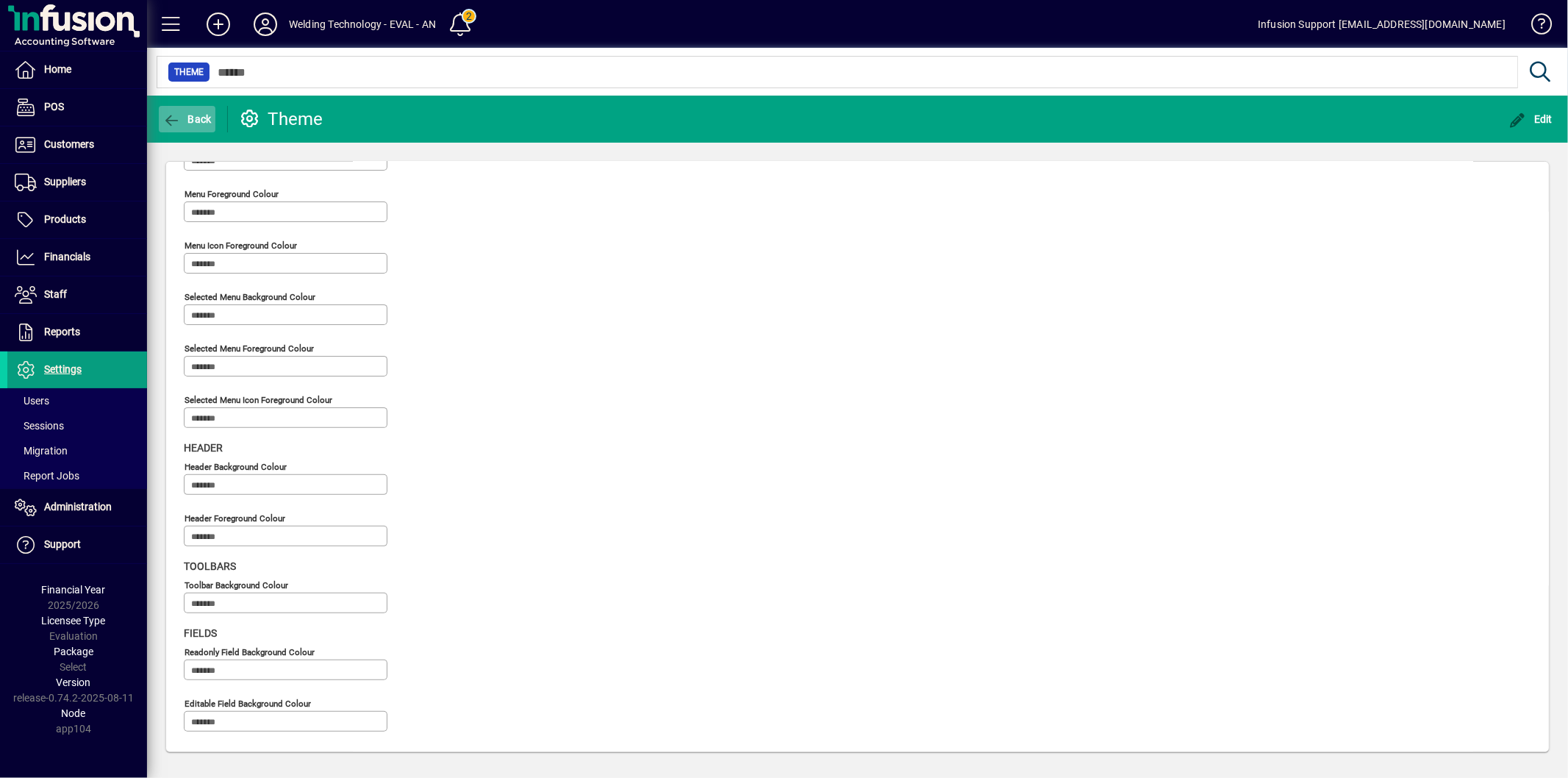
click at [182, 113] on span "Back" at bounding box center [187, 119] width 49 height 11
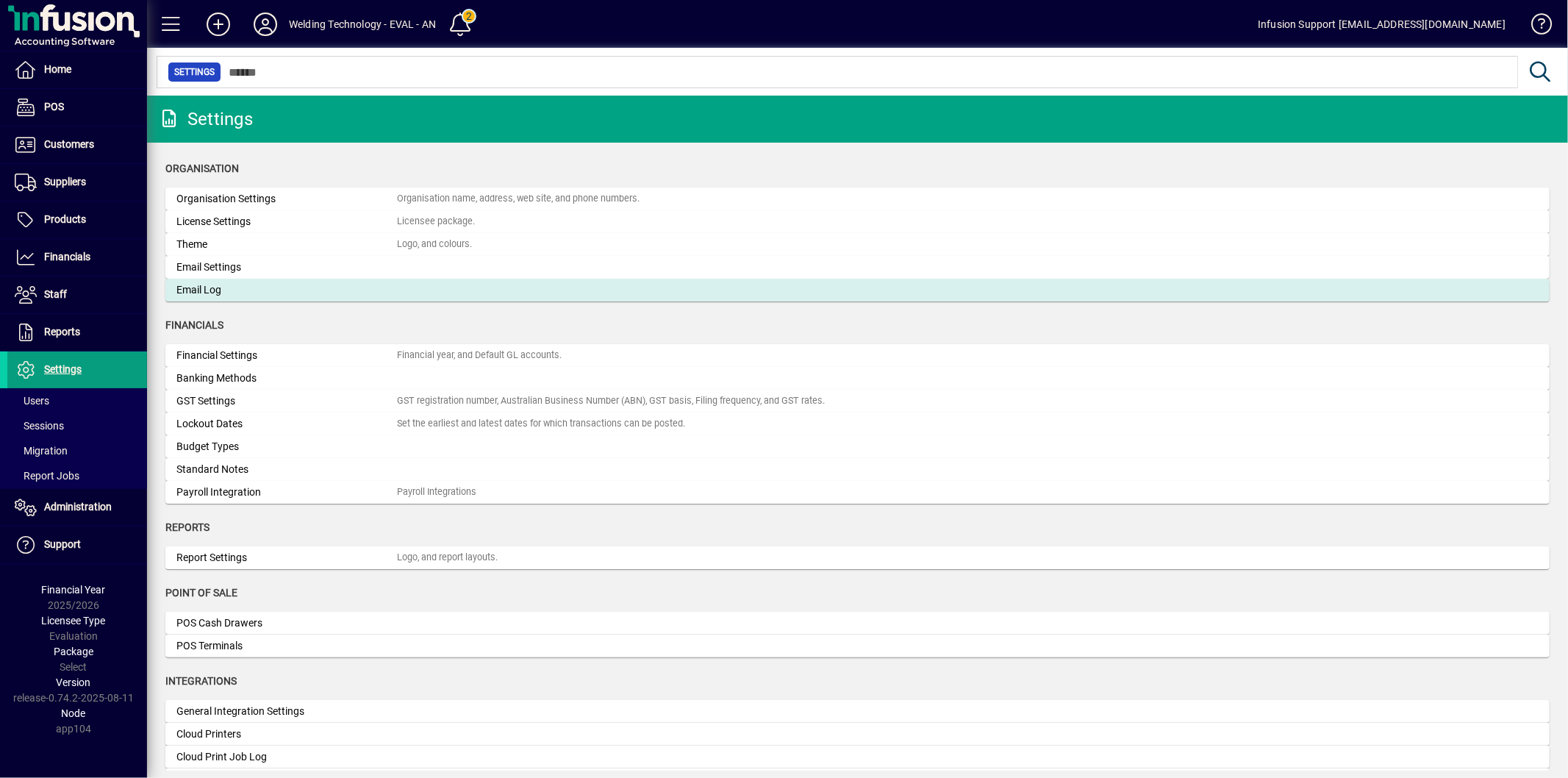
click at [277, 289] on div "Email Log" at bounding box center [286, 290] width 220 height 15
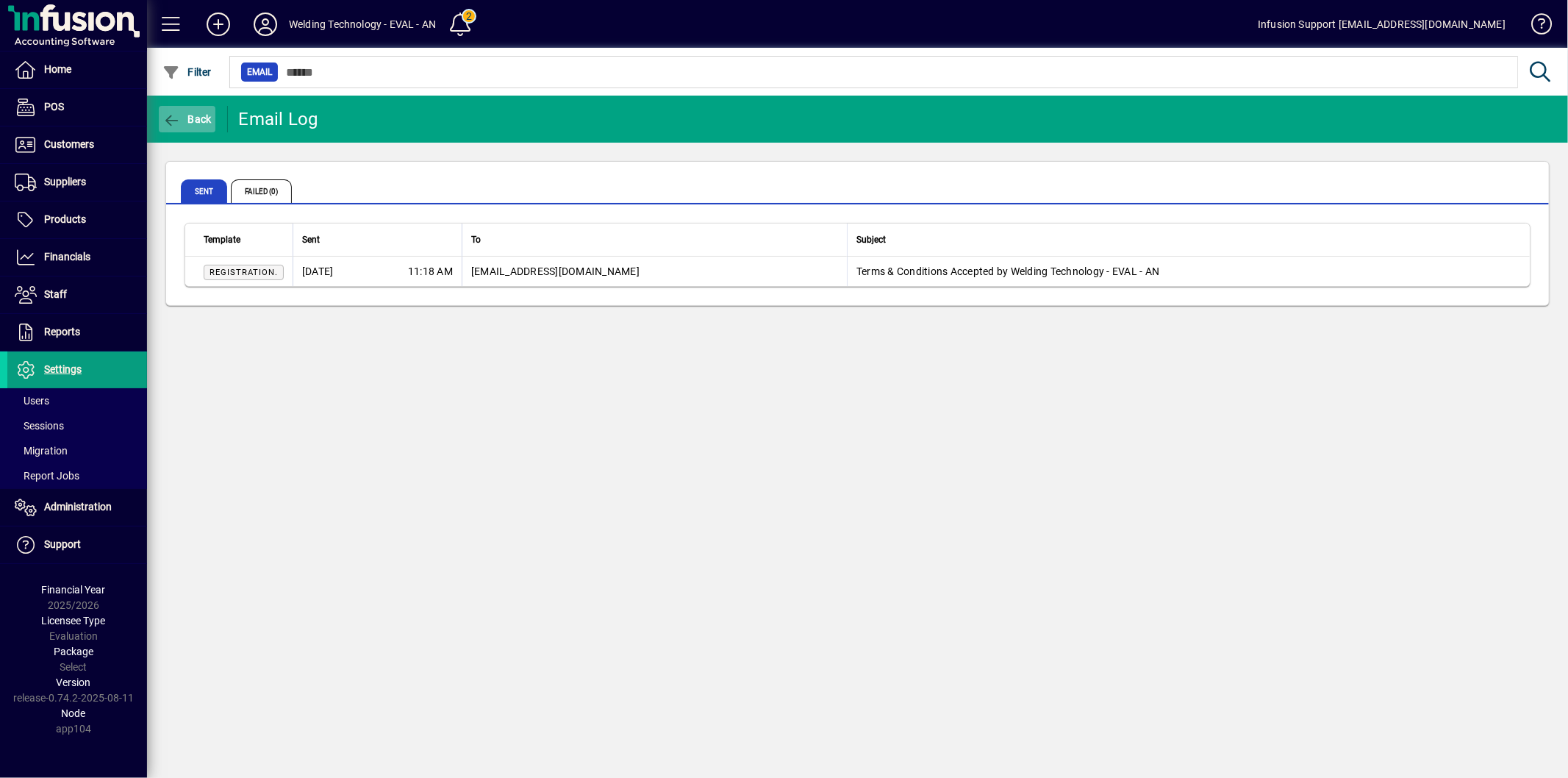
click at [176, 115] on icon "button" at bounding box center [172, 121] width 19 height 15
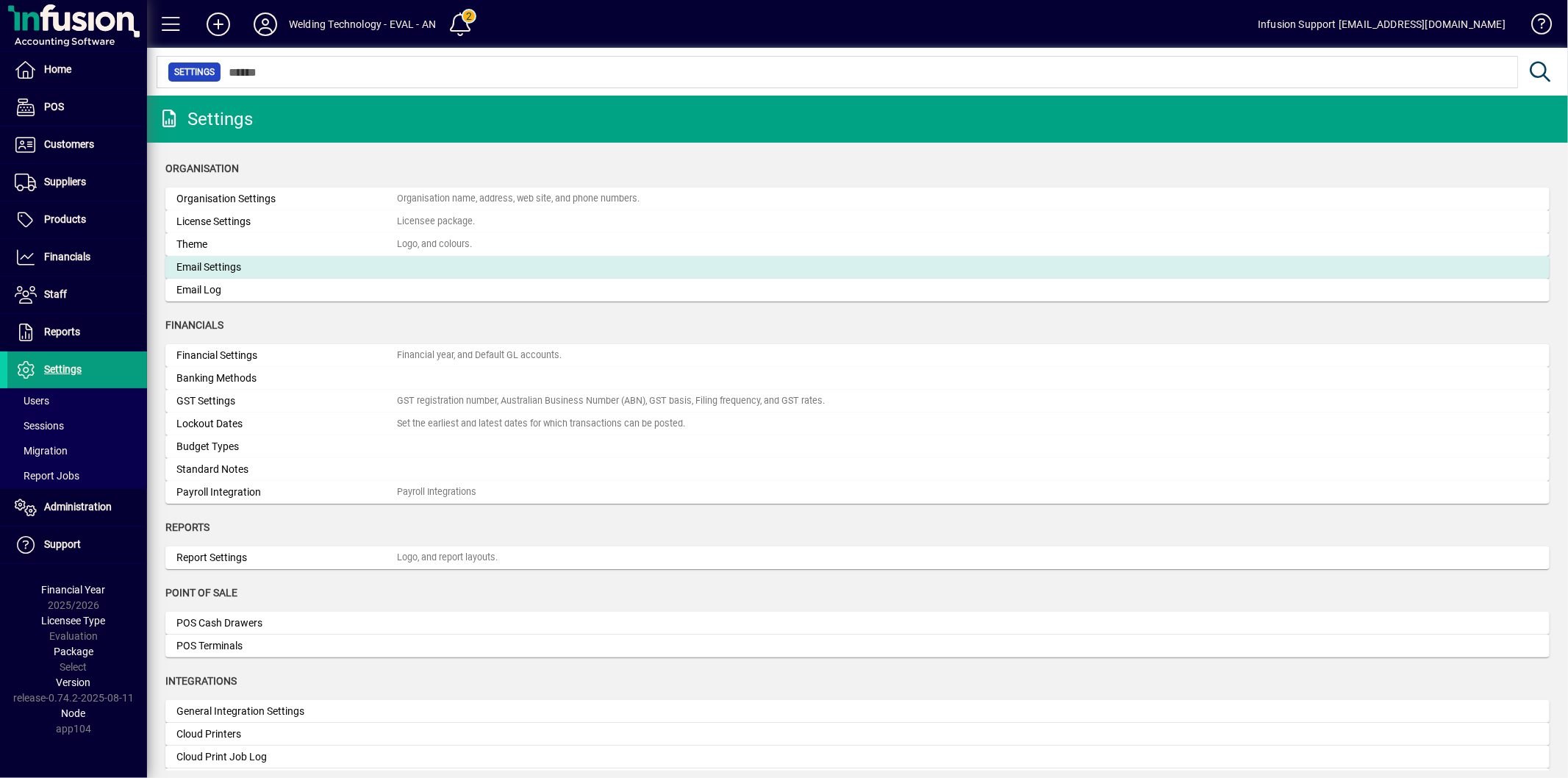
click at [316, 269] on div "Email Settings" at bounding box center [286, 267] width 220 height 15
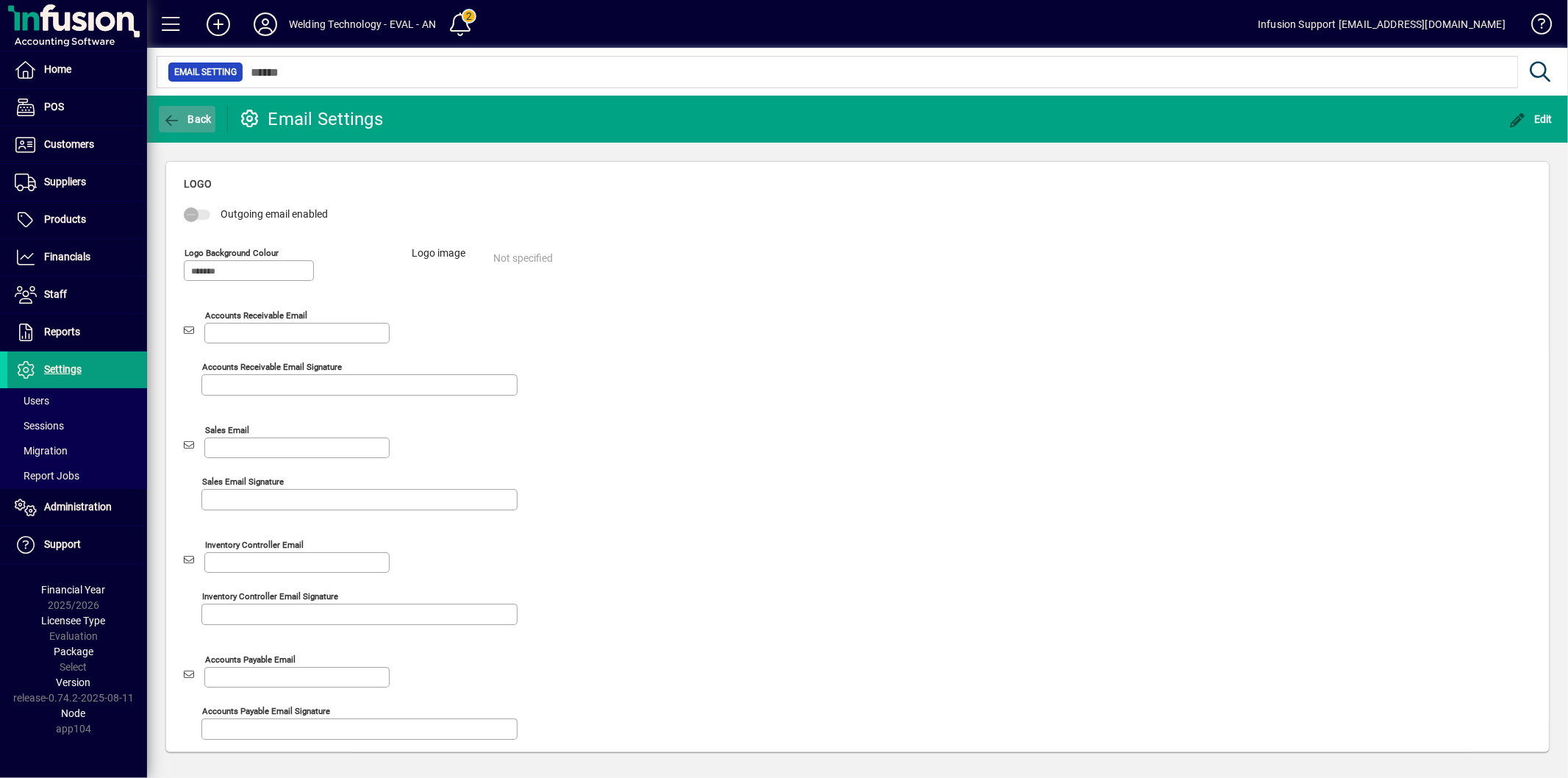
click at [178, 116] on icon "button" at bounding box center [172, 121] width 19 height 15
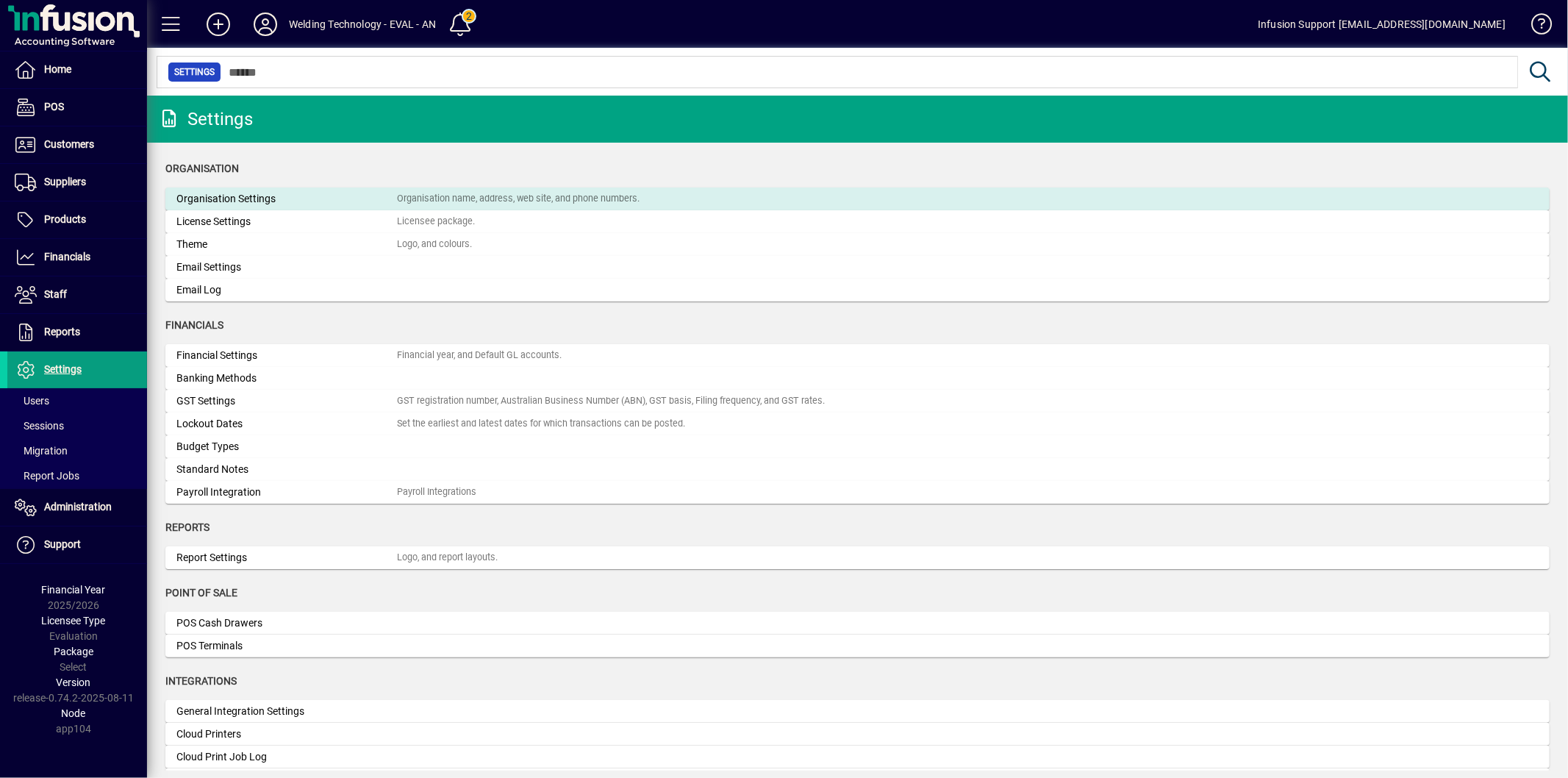
click at [247, 191] on div "Organisation Settings" at bounding box center [286, 199] width 220 height 15
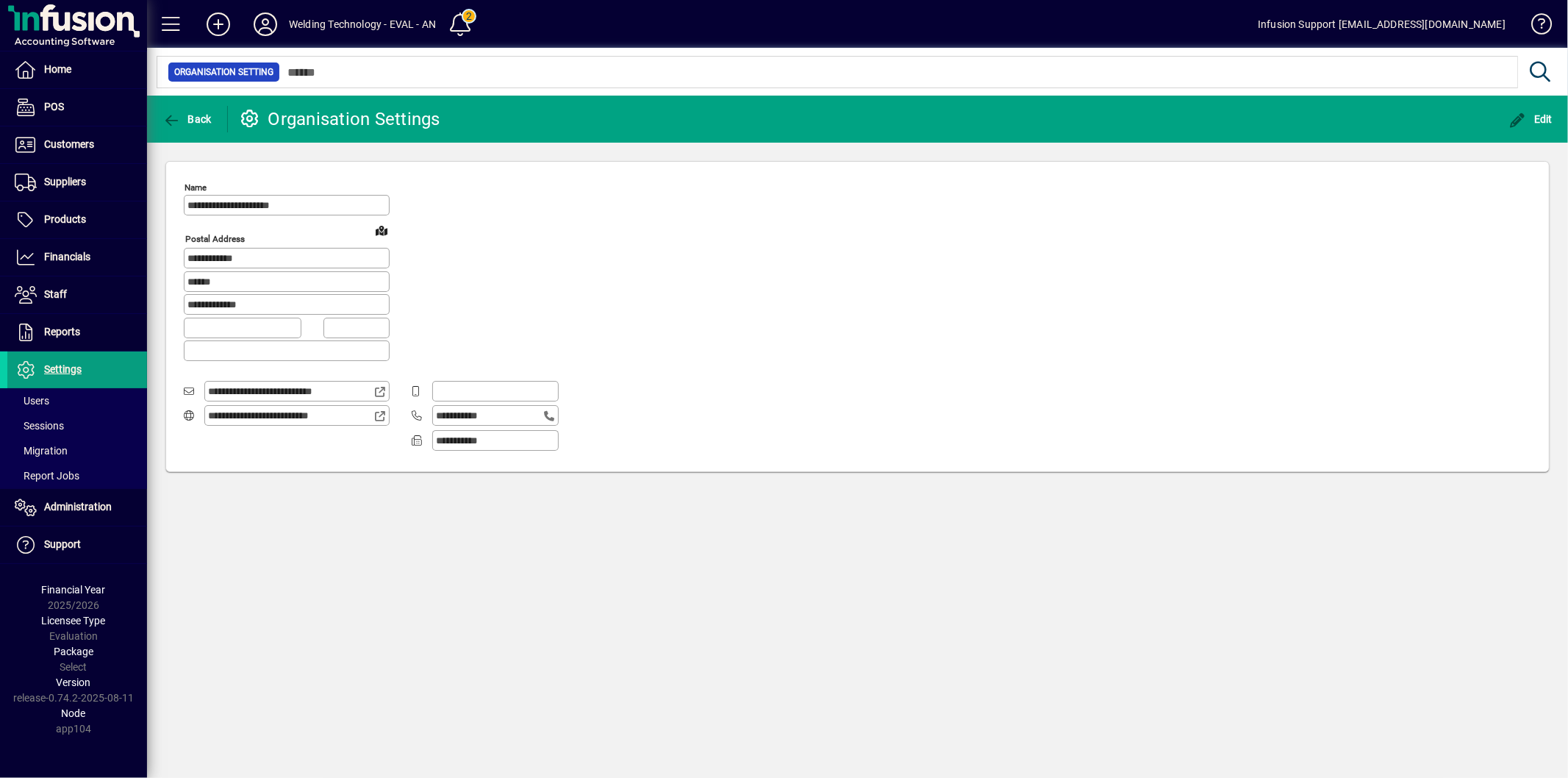
type input "**********"
click at [175, 125] on icon "button" at bounding box center [172, 121] width 19 height 15
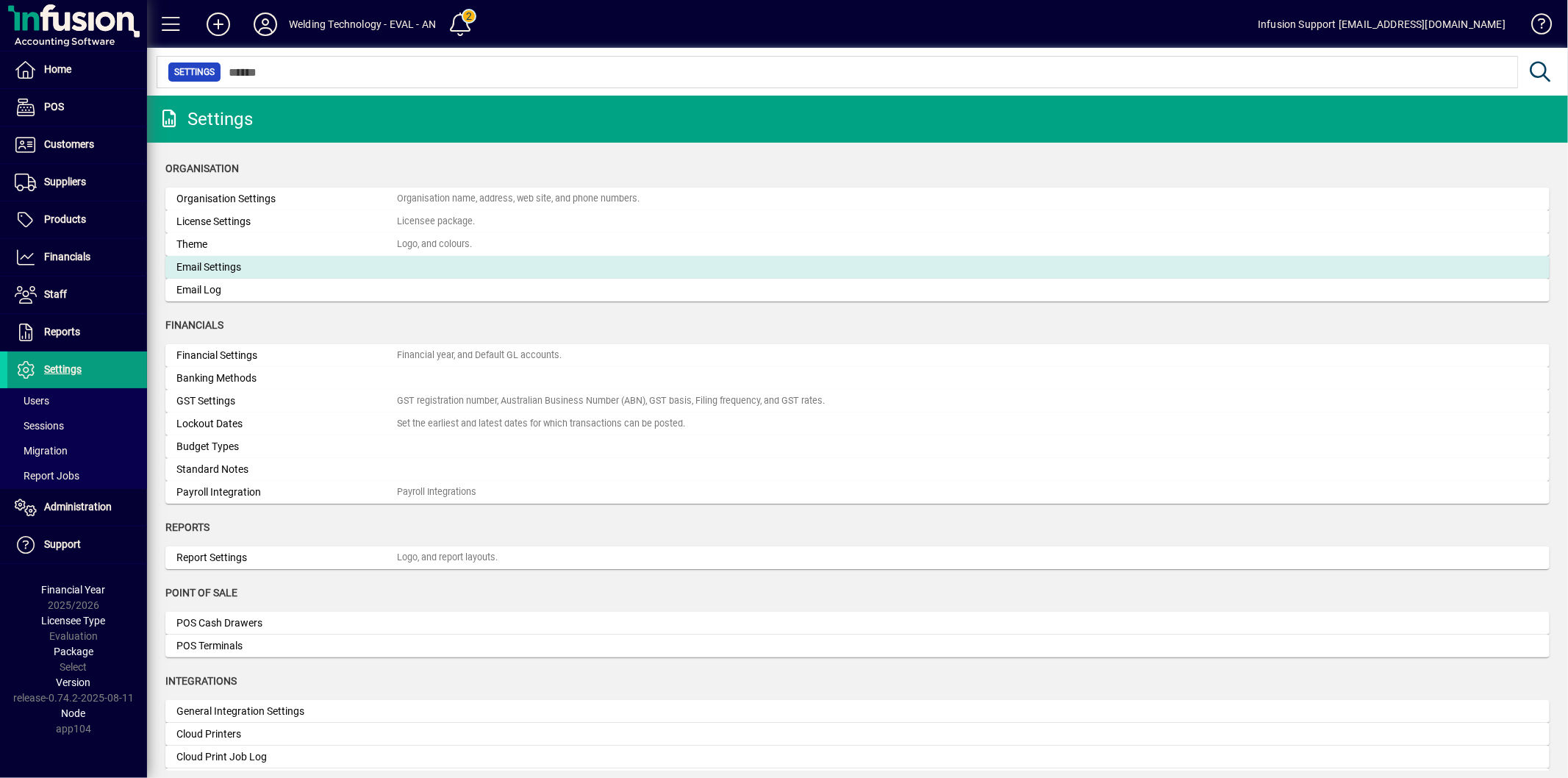
click at [277, 263] on div "Email Settings" at bounding box center [286, 267] width 220 height 15
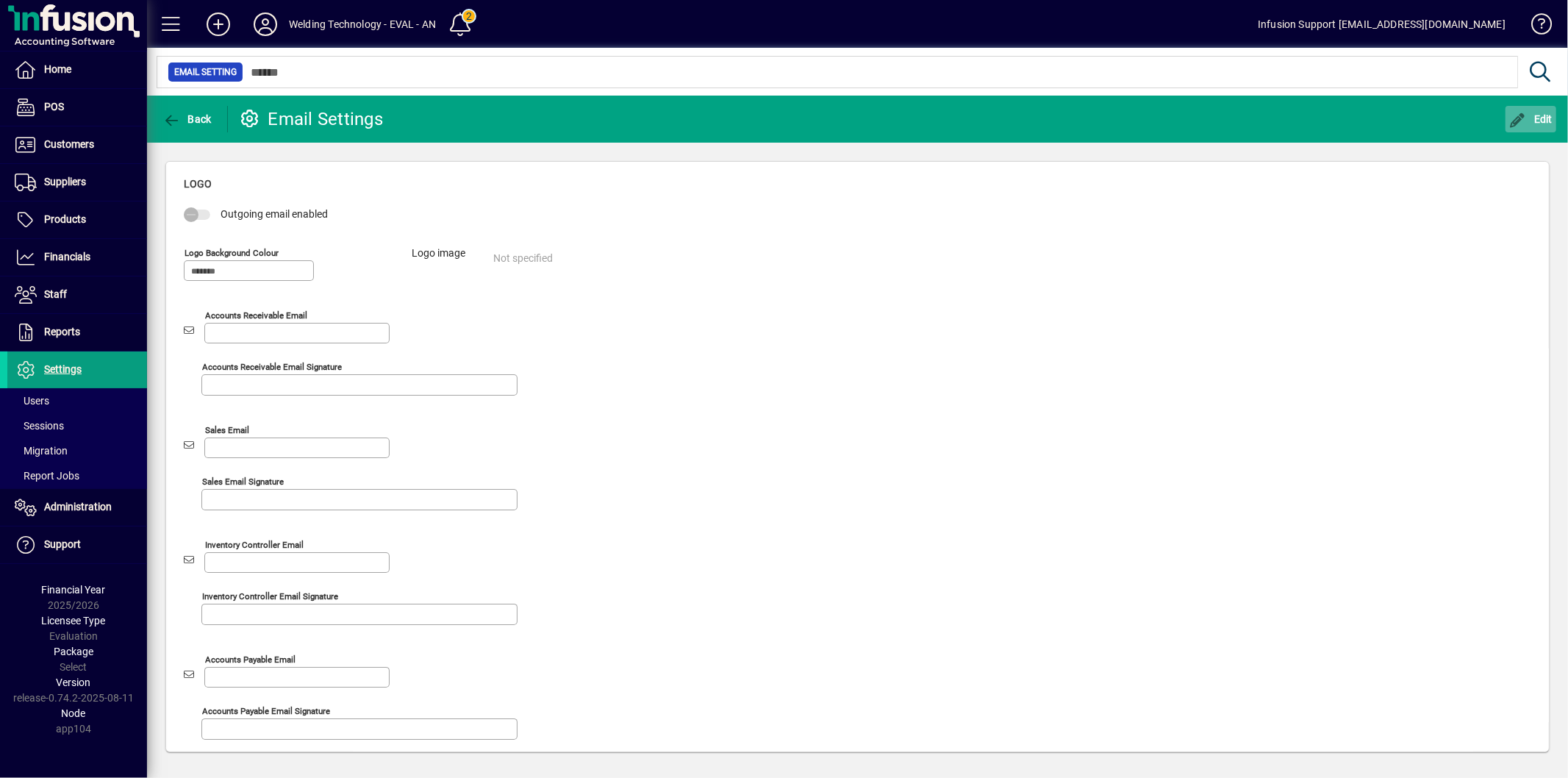
click at [1520, 121] on icon "button" at bounding box center [1519, 121] width 19 height 15
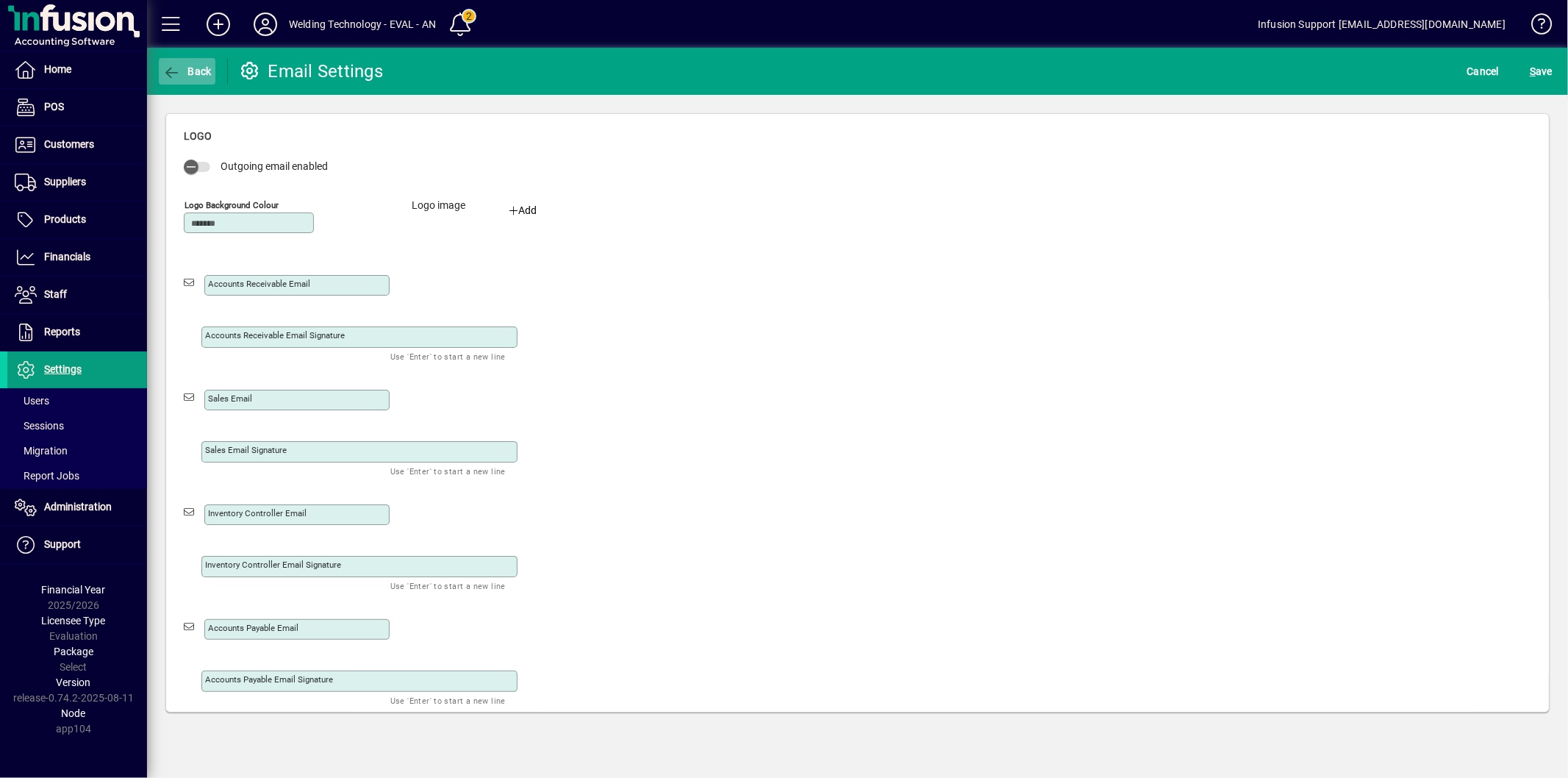
click at [182, 62] on span "button" at bounding box center [187, 71] width 57 height 35
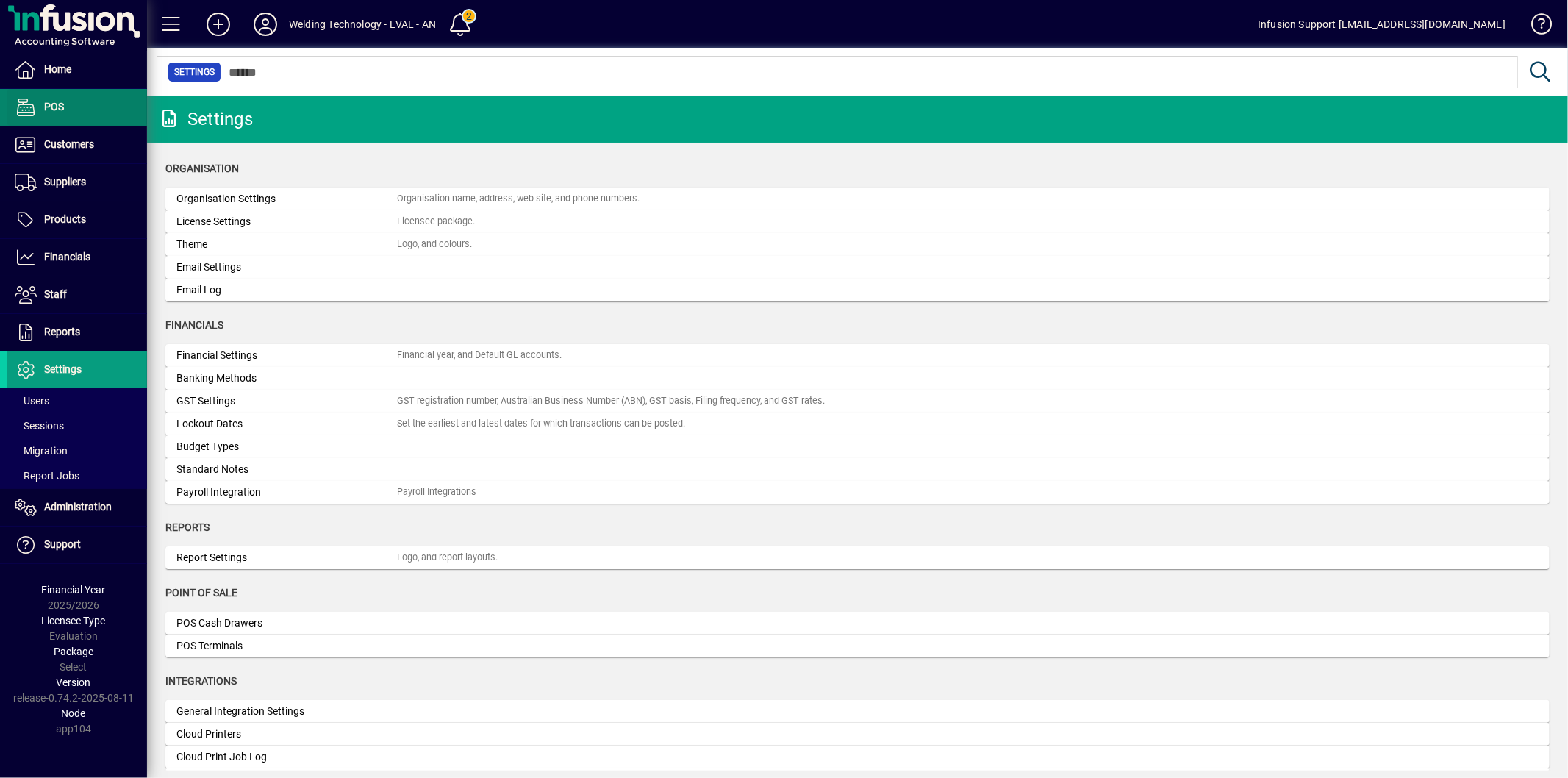
click at [94, 111] on span at bounding box center [77, 106] width 139 height 35
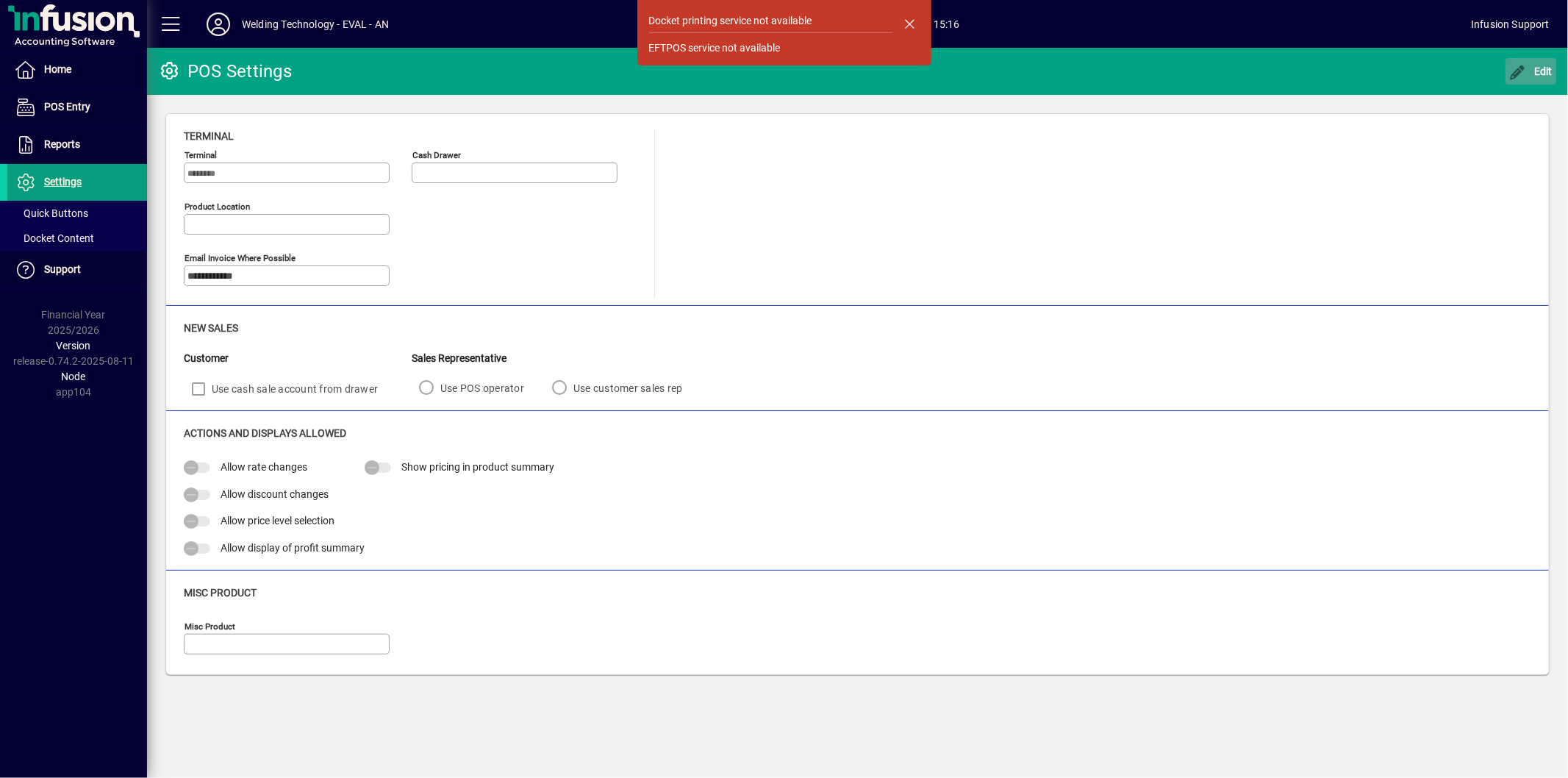
click at [1523, 74] on icon "button" at bounding box center [1519, 73] width 19 height 15
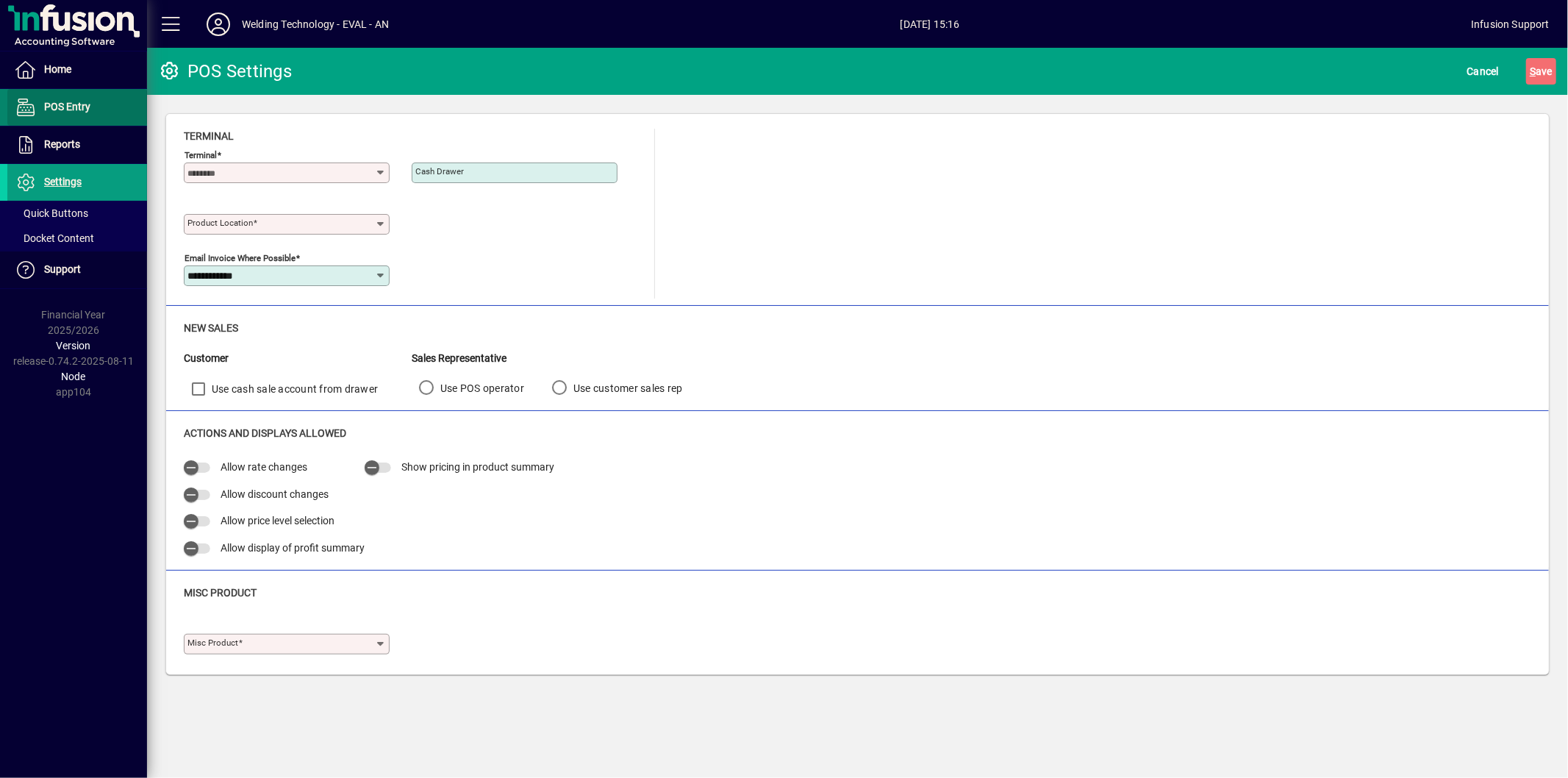
click at [92, 107] on span at bounding box center [77, 106] width 139 height 35
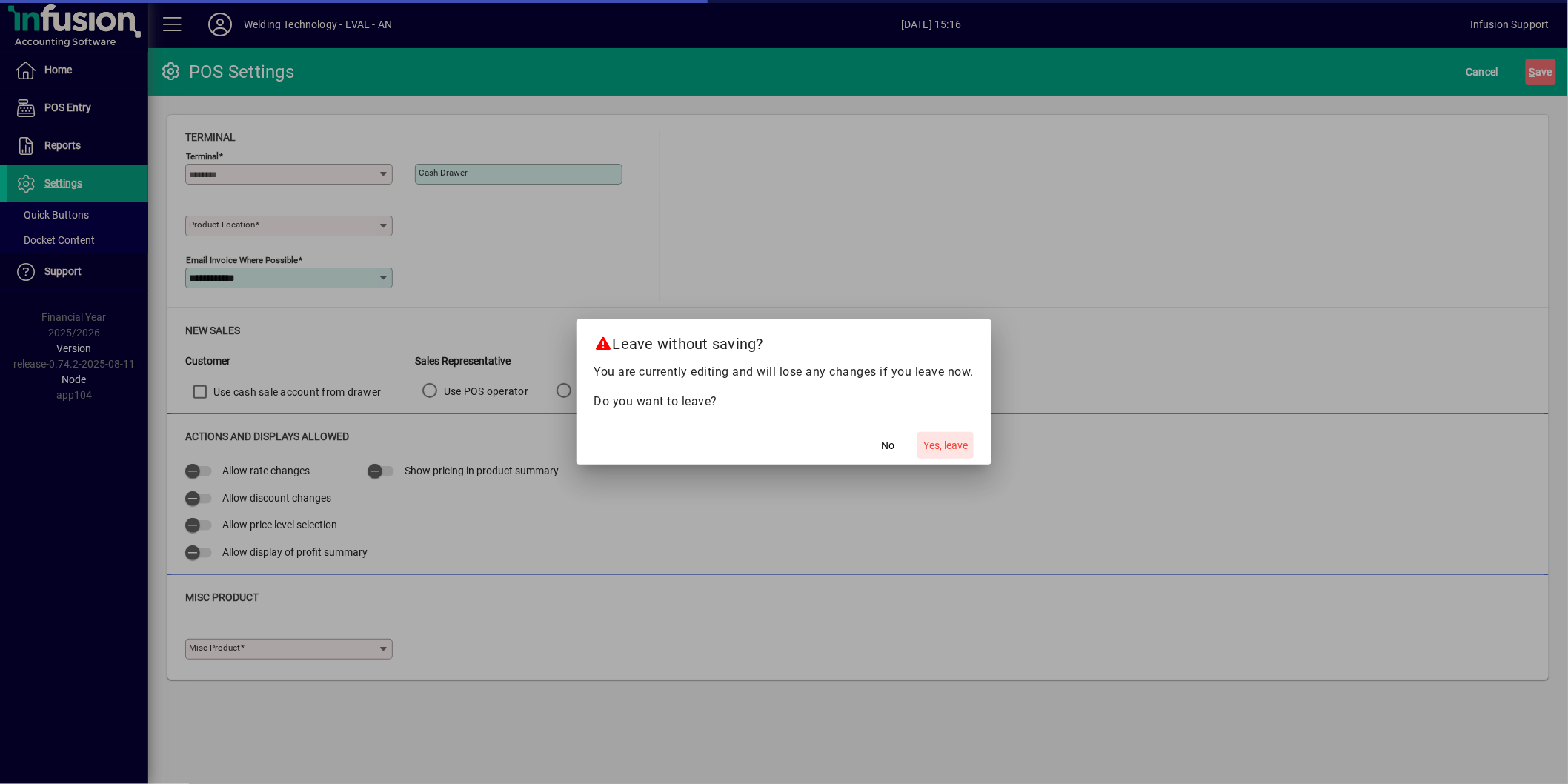
click at [935, 448] on span "Yes, leave" at bounding box center [945, 445] width 45 height 15
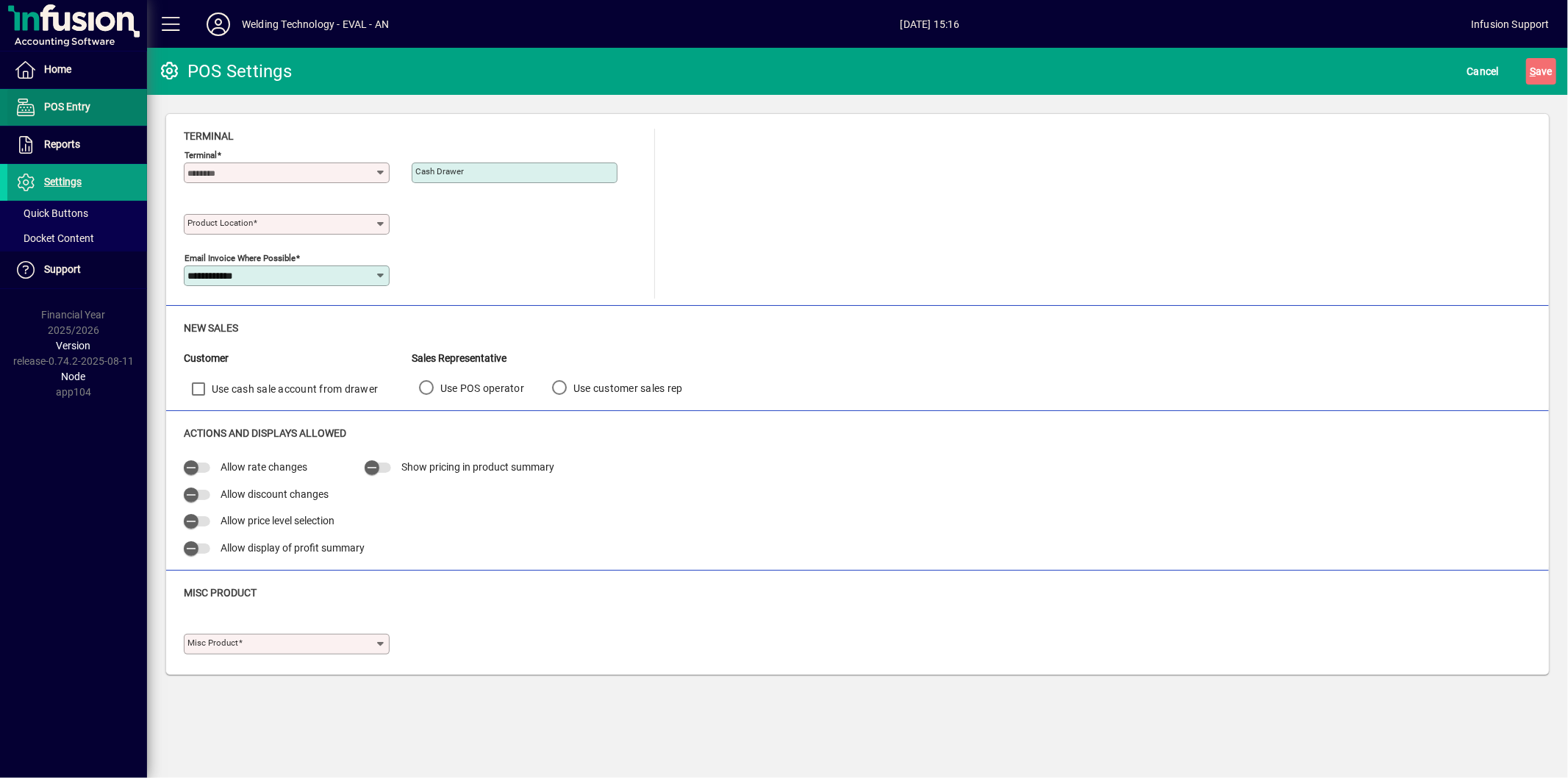
click at [62, 110] on span "POS Entry" at bounding box center [67, 106] width 46 height 11
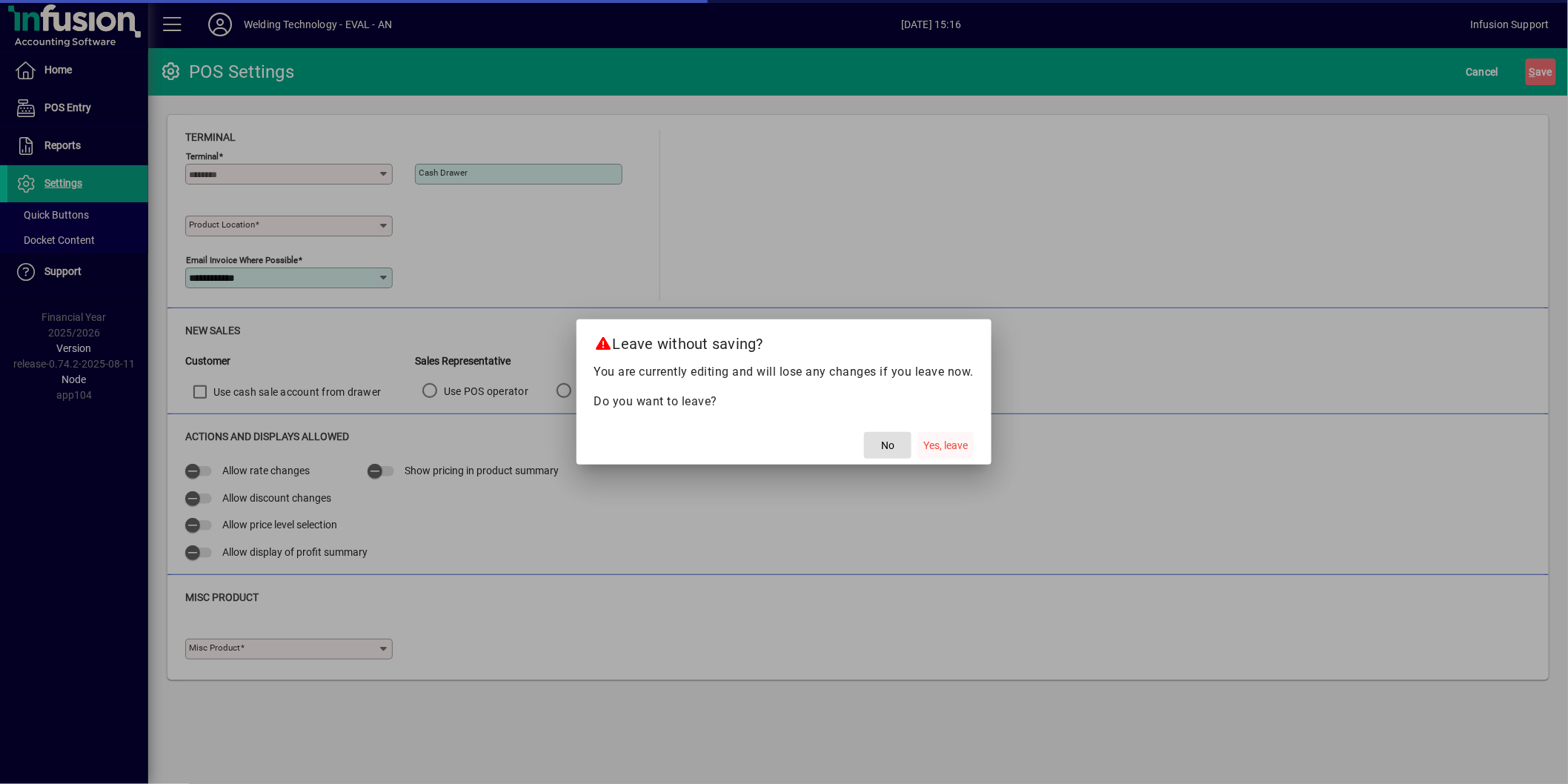
click at [951, 438] on span "button" at bounding box center [944, 444] width 56 height 35
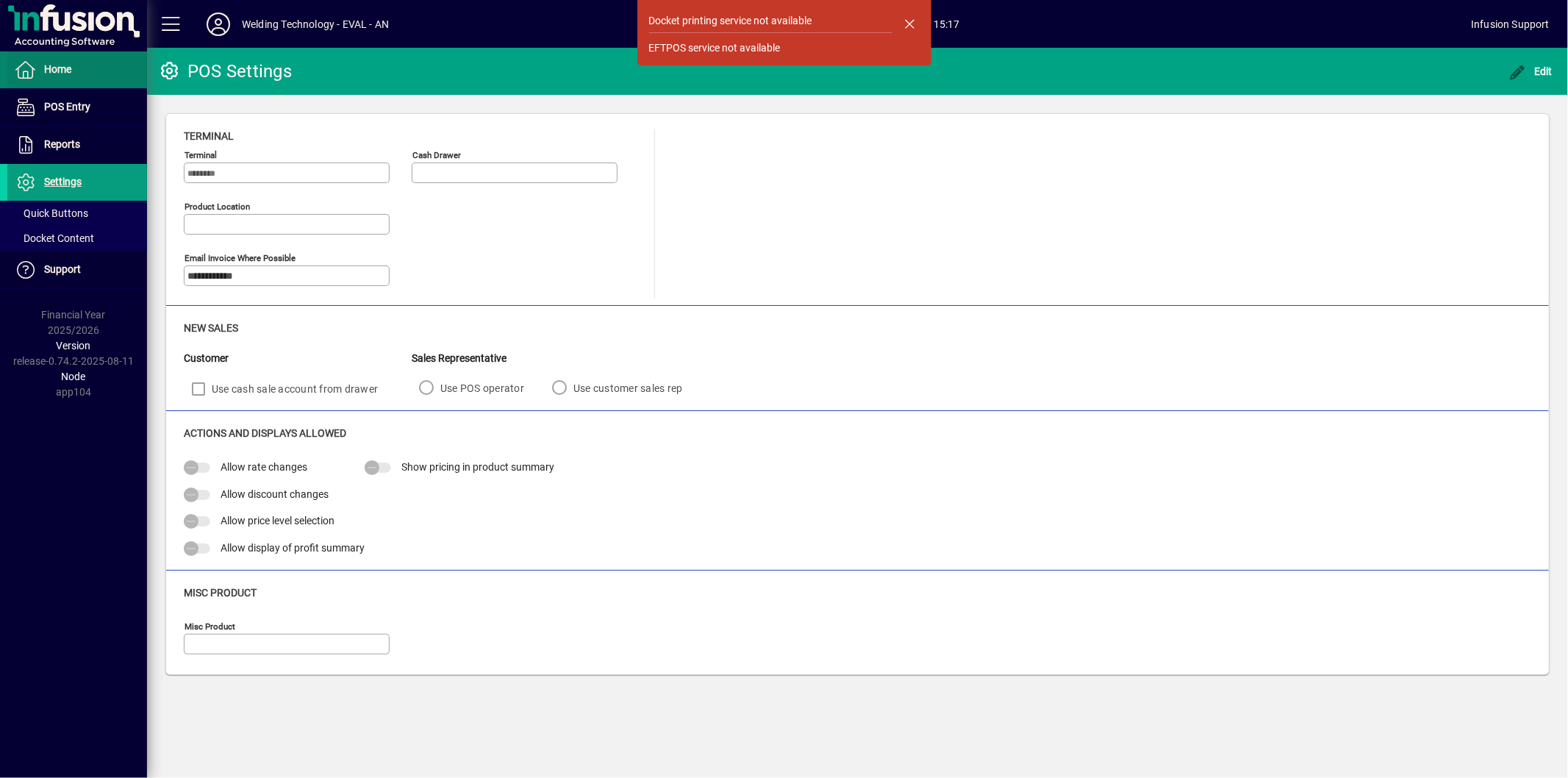
click at [60, 72] on span "Home" at bounding box center [57, 69] width 27 height 11
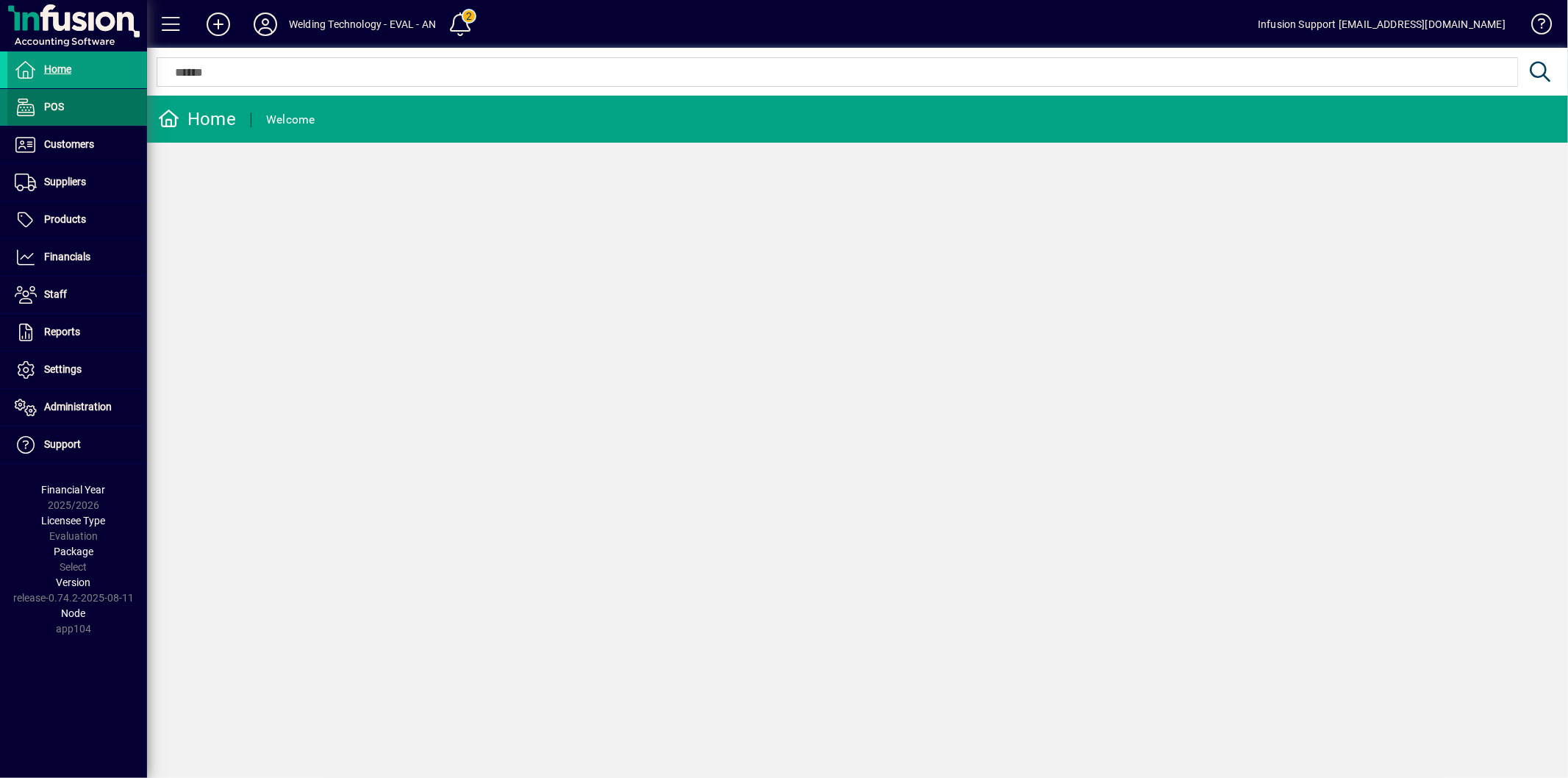
click at [54, 106] on span "POS" at bounding box center [54, 106] width 20 height 11
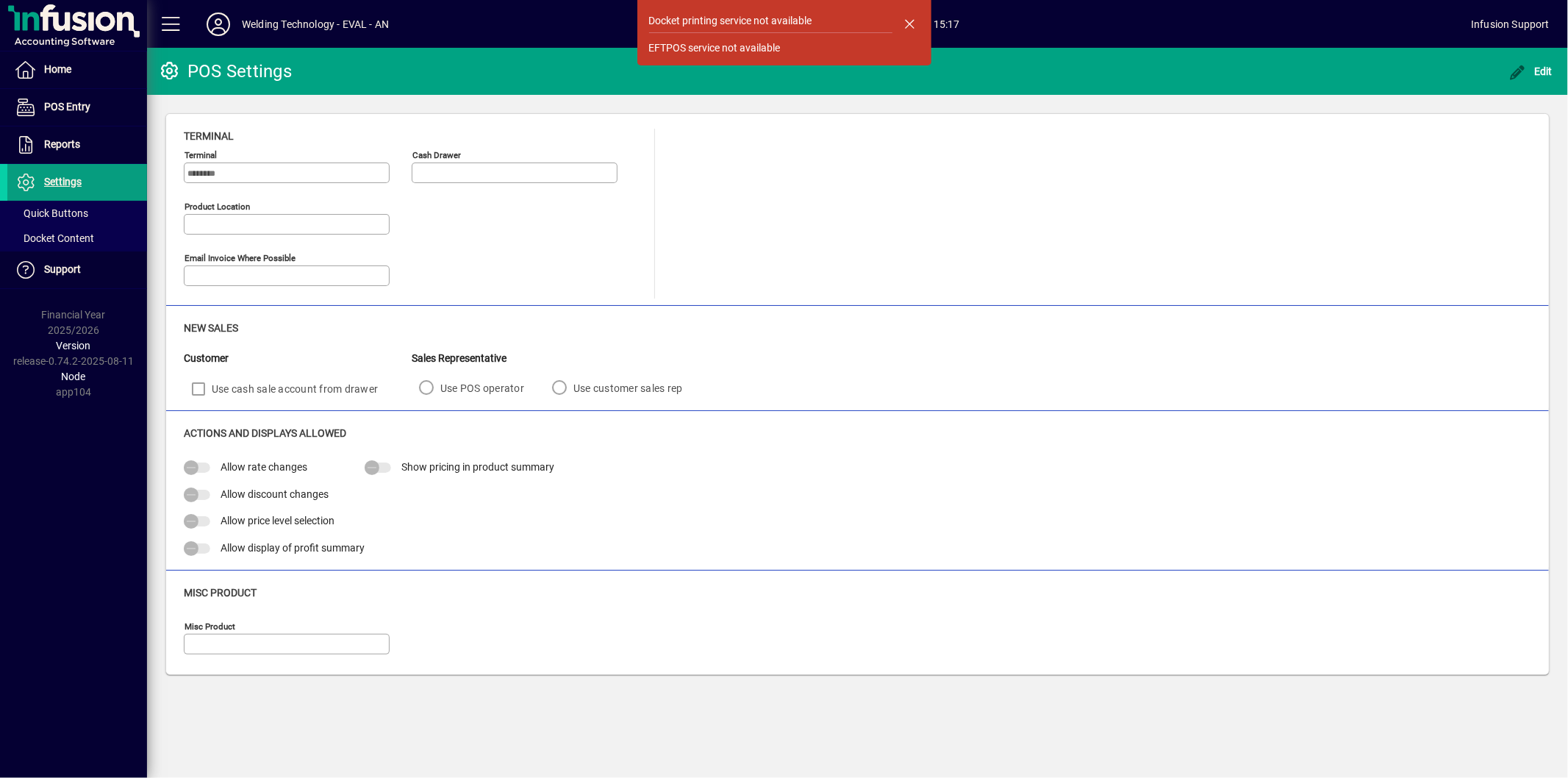
type input "**********"
click at [62, 73] on span "Home" at bounding box center [57, 69] width 27 height 11
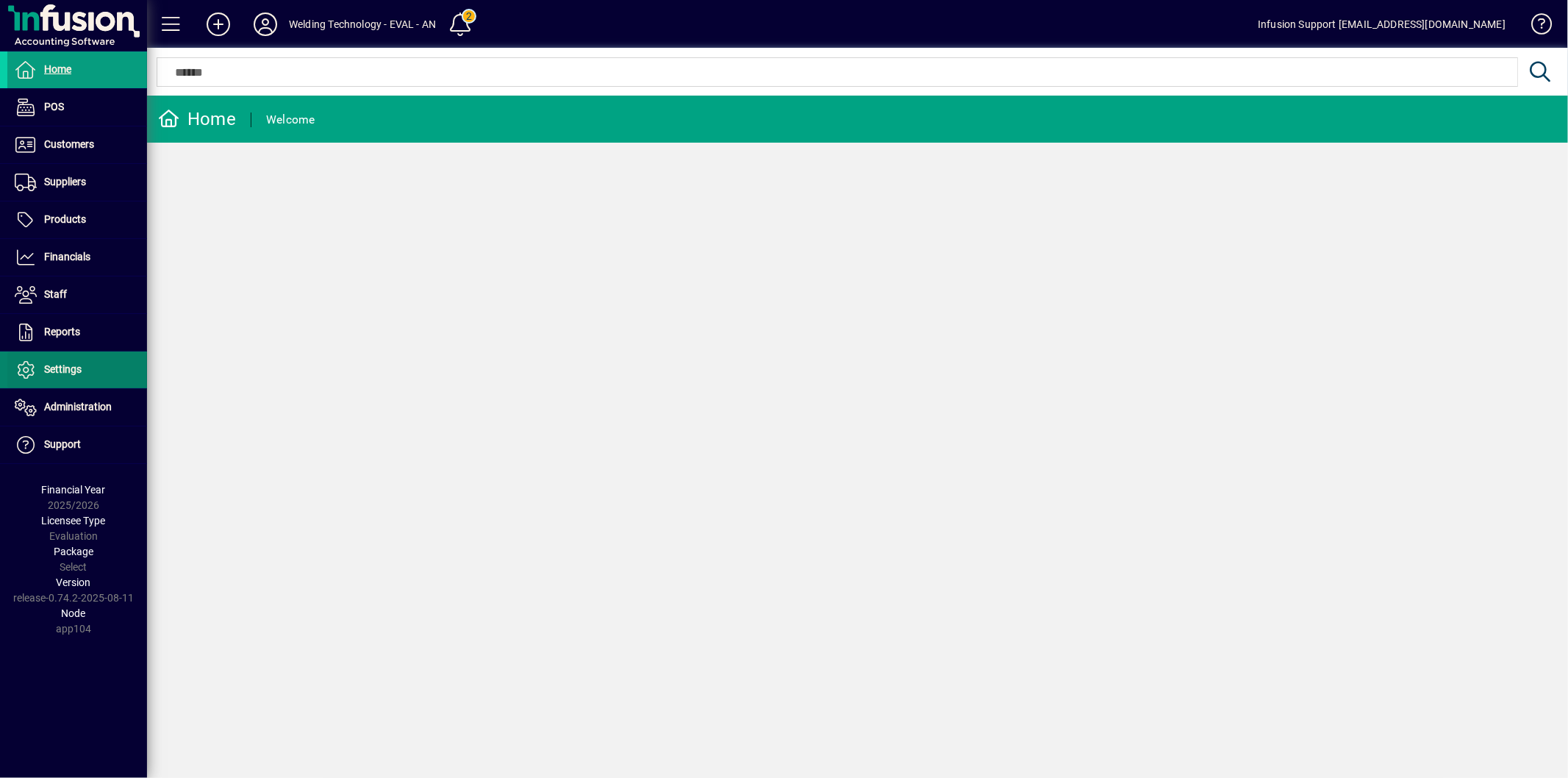
click at [89, 377] on span at bounding box center [77, 369] width 139 height 35
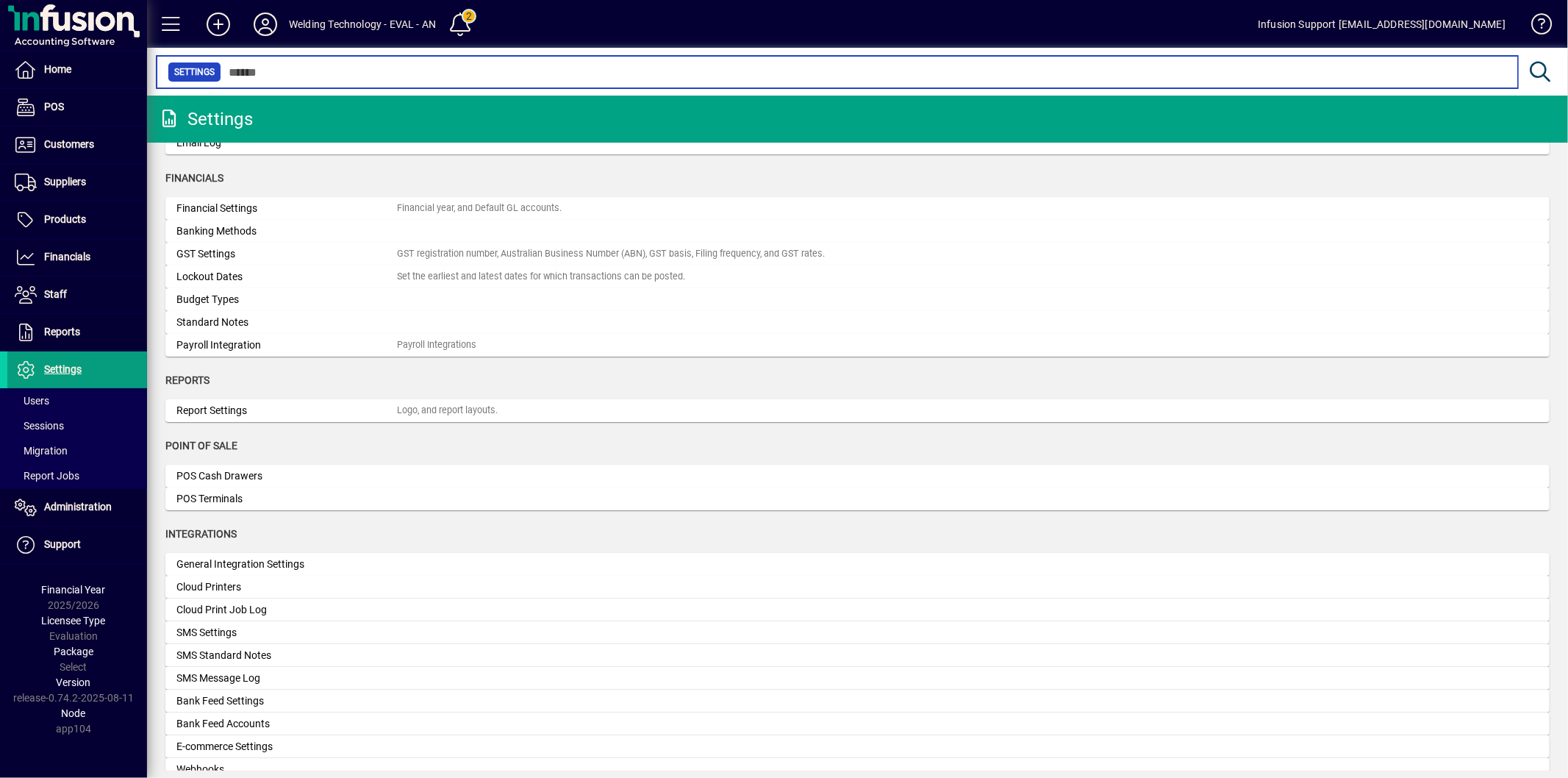
scroll to position [163, 0]
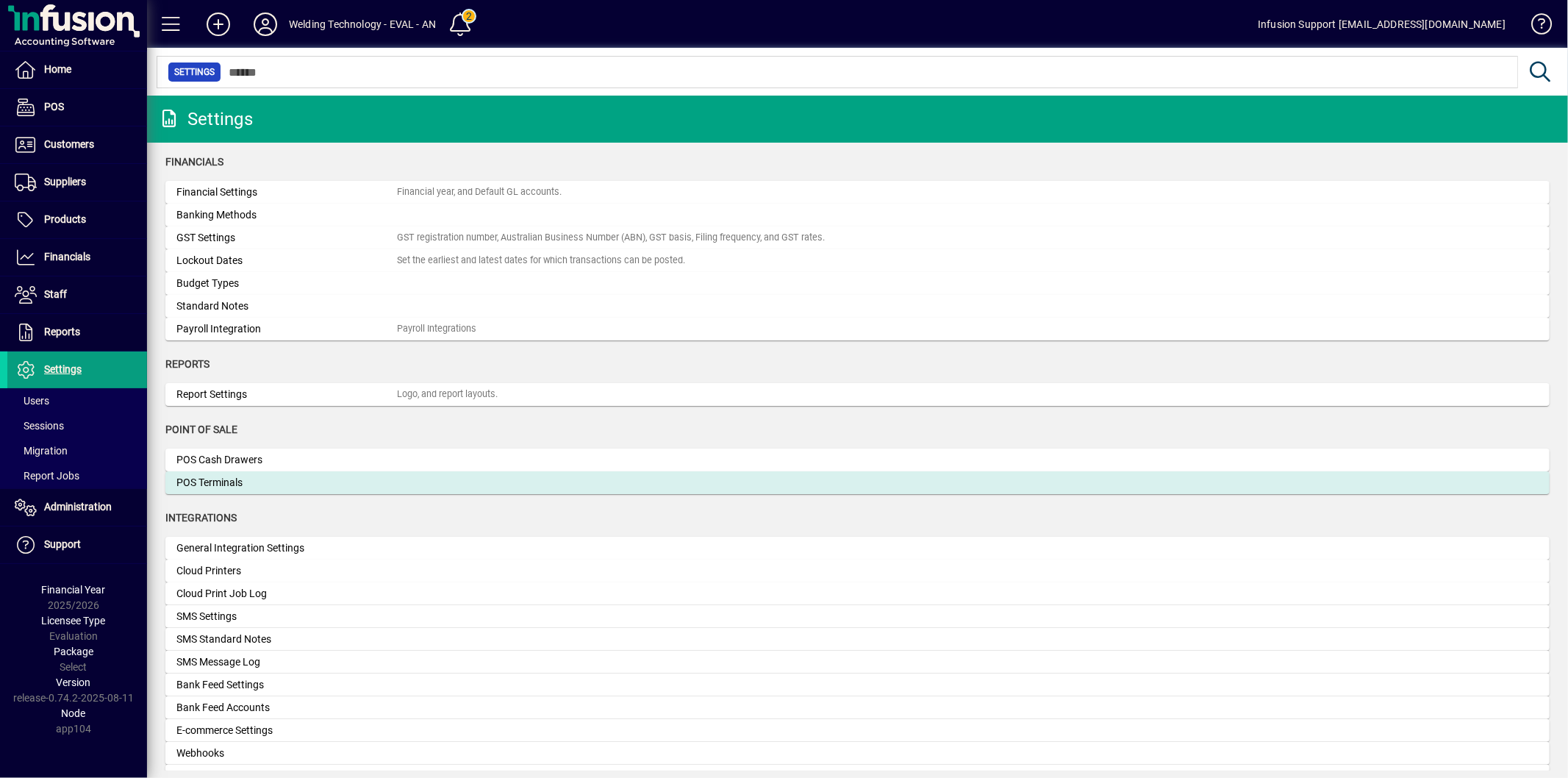
click at [229, 481] on div "POS Terminals" at bounding box center [286, 482] width 220 height 15
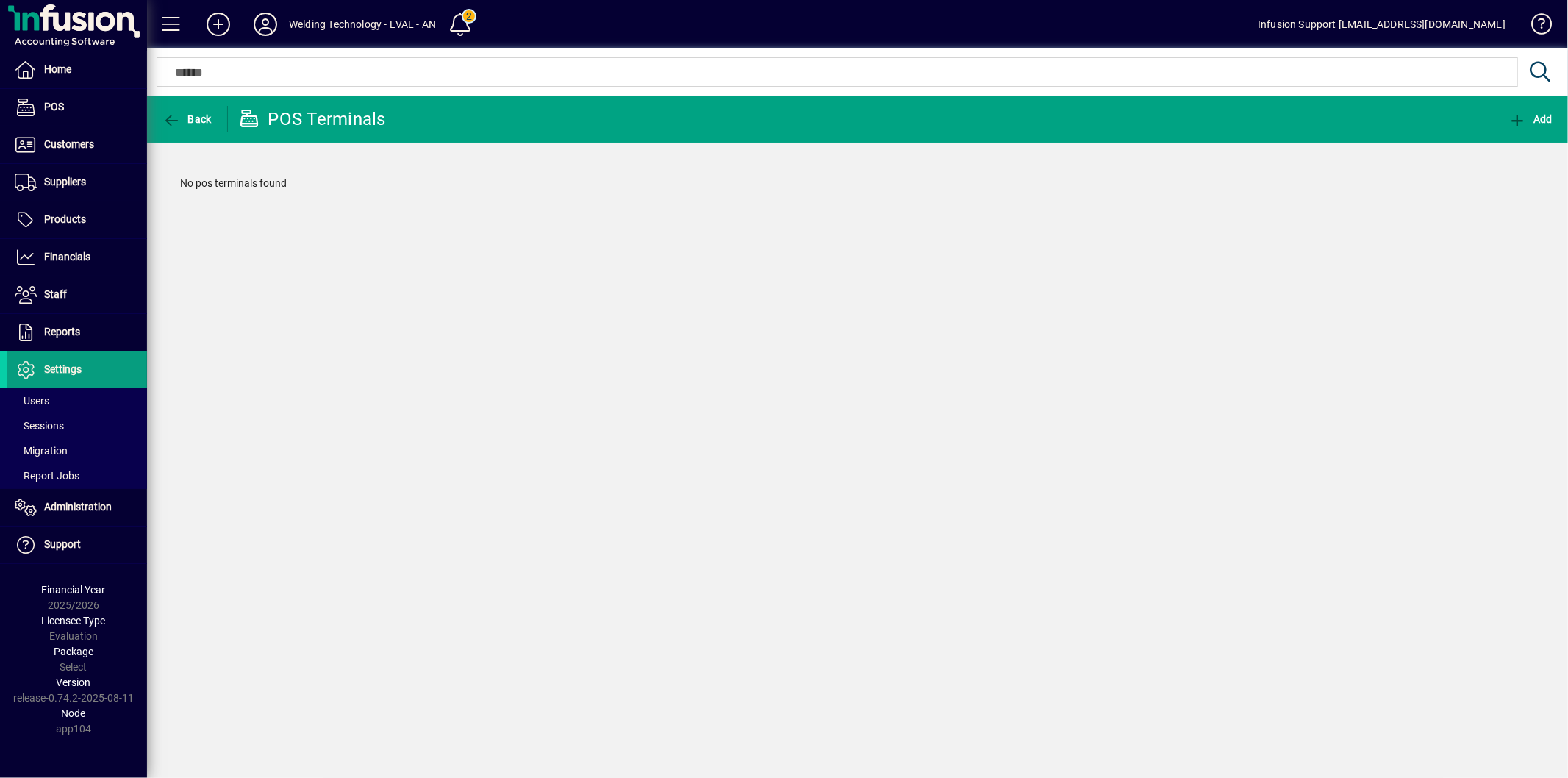
click at [1369, 412] on div "Back POS Terminals Add No pos terminals found" at bounding box center [857, 436] width 1421 height 682
click at [67, 370] on span "Settings" at bounding box center [63, 369] width 38 height 11
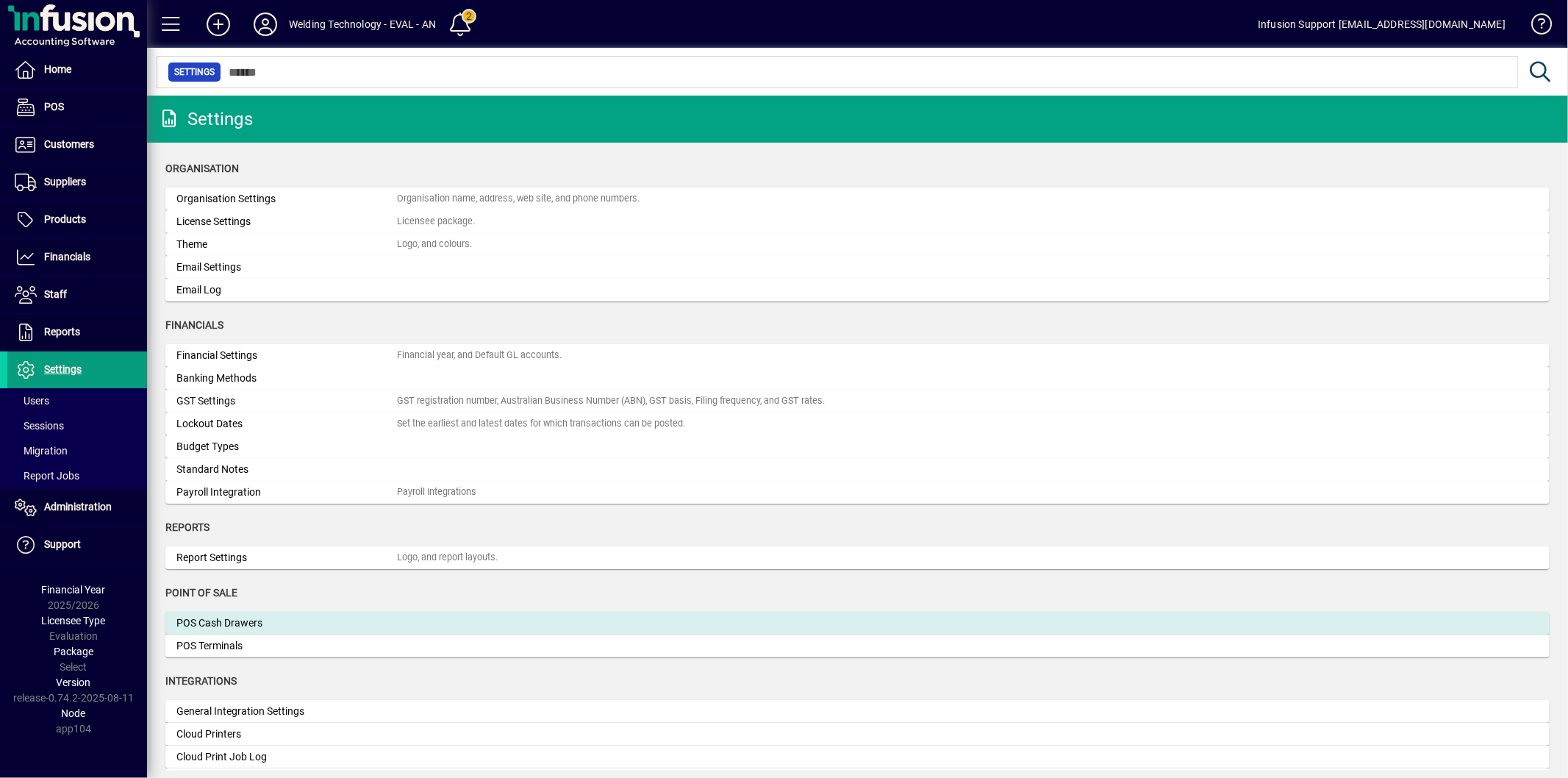
click at [283, 625] on div "POS Cash Drawers" at bounding box center [286, 623] width 220 height 15
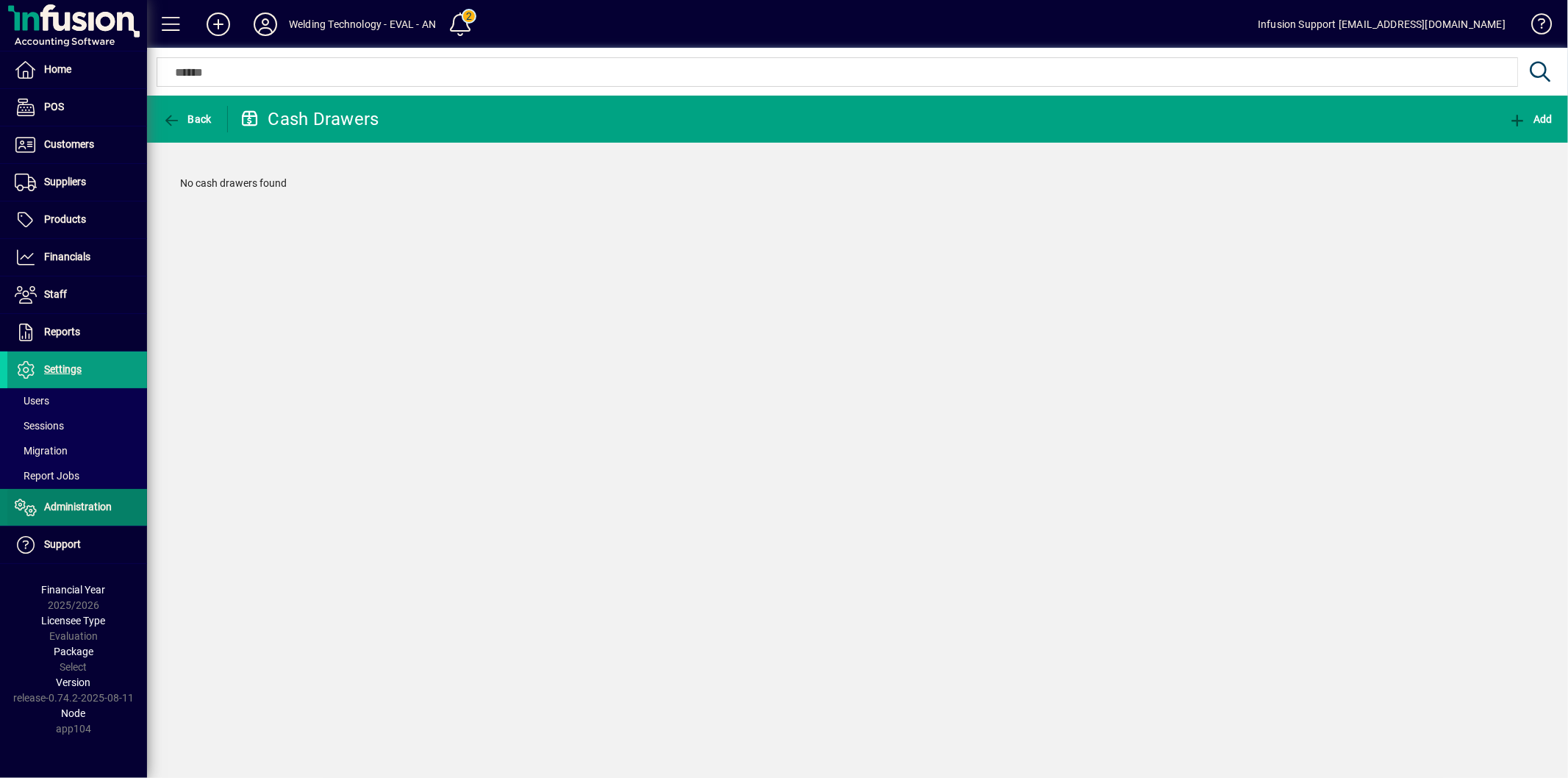
click at [64, 501] on span "Administration" at bounding box center [78, 507] width 68 height 11
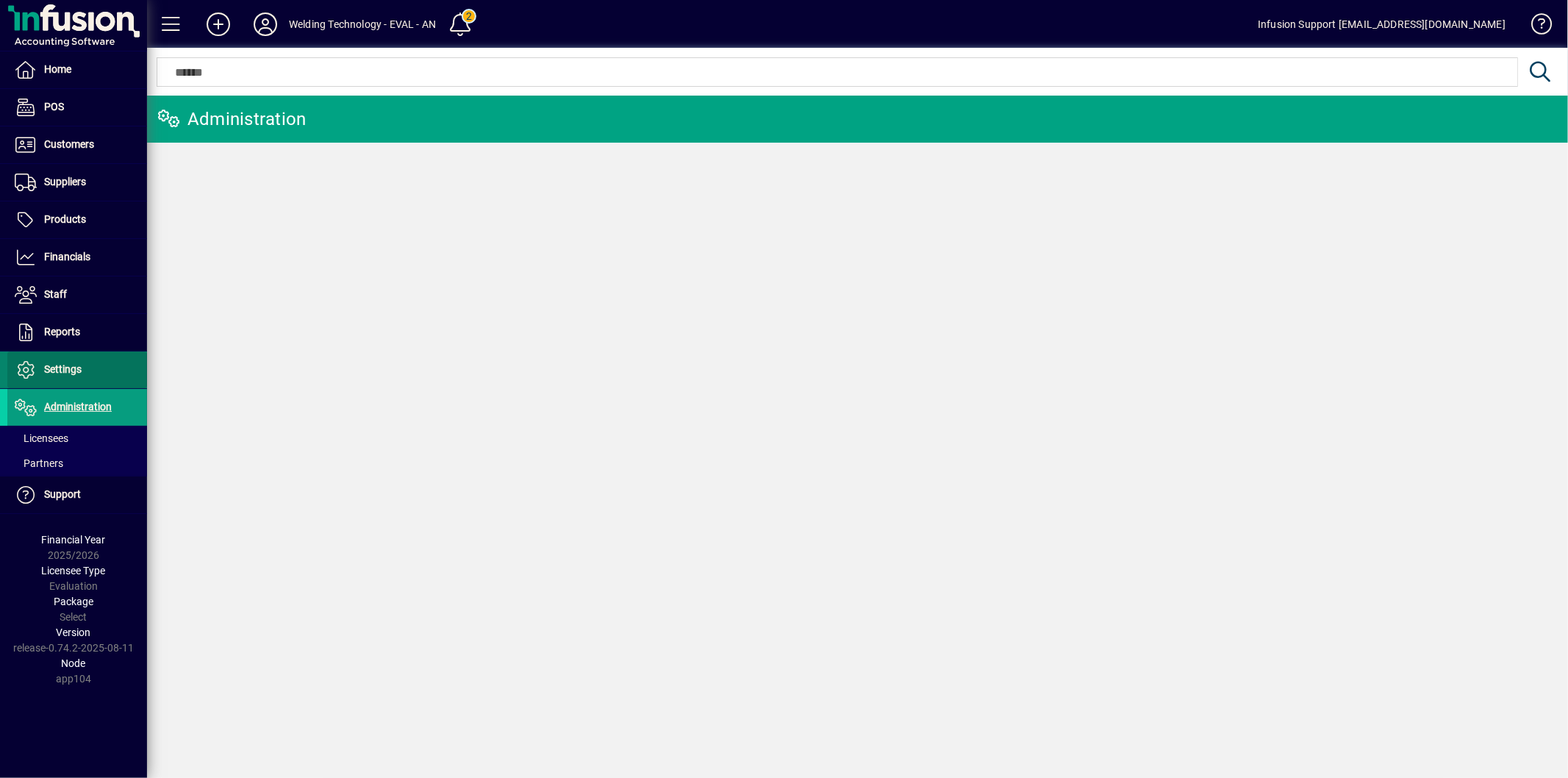
click at [55, 371] on span "Settings" at bounding box center [63, 369] width 38 height 11
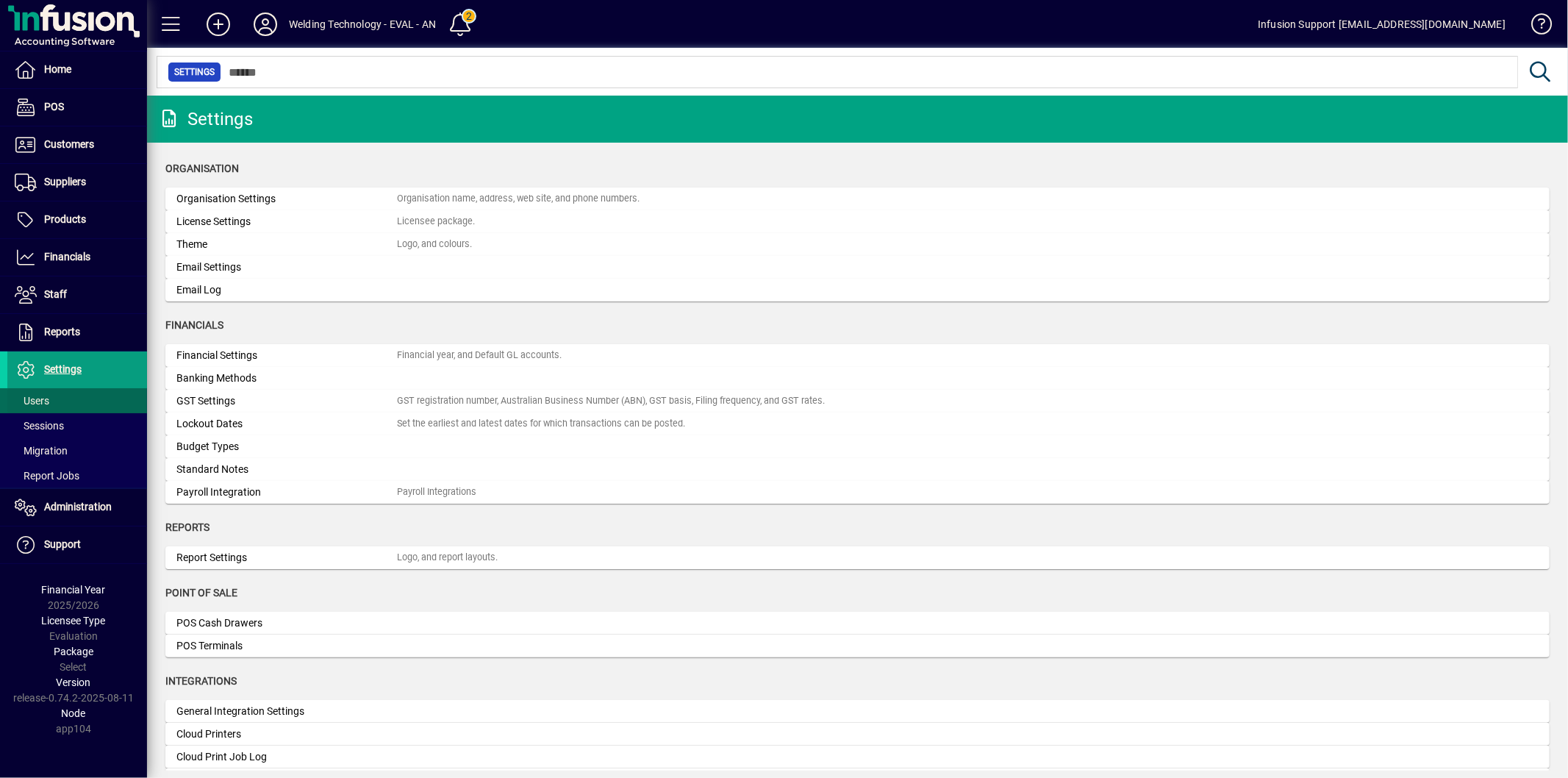
click at [37, 407] on span "Users" at bounding box center [28, 401] width 41 height 15
